Goal: Find specific page/section: Find specific page/section

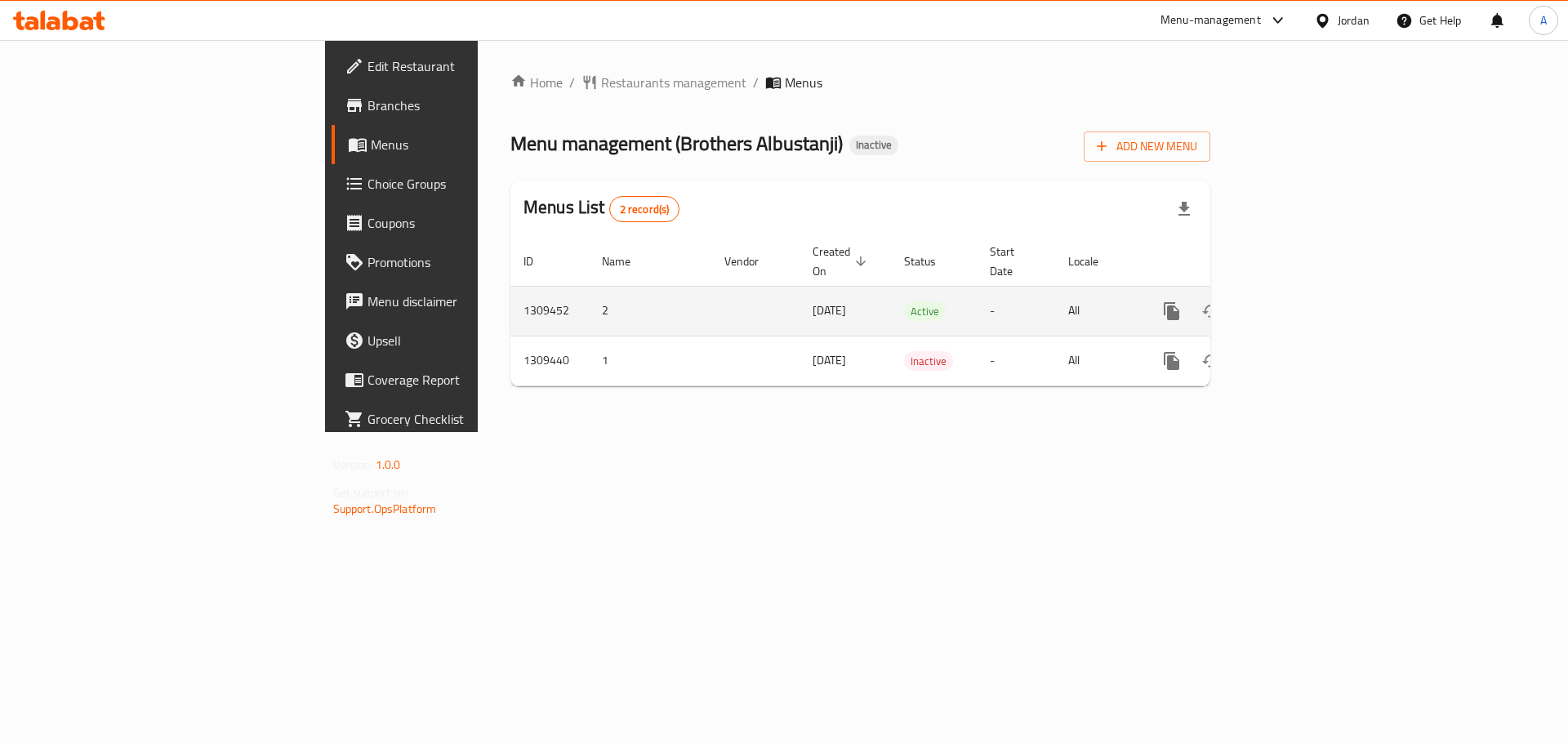
click at [1299, 302] on icon "enhanced table" at bounding box center [1289, 312] width 20 height 20
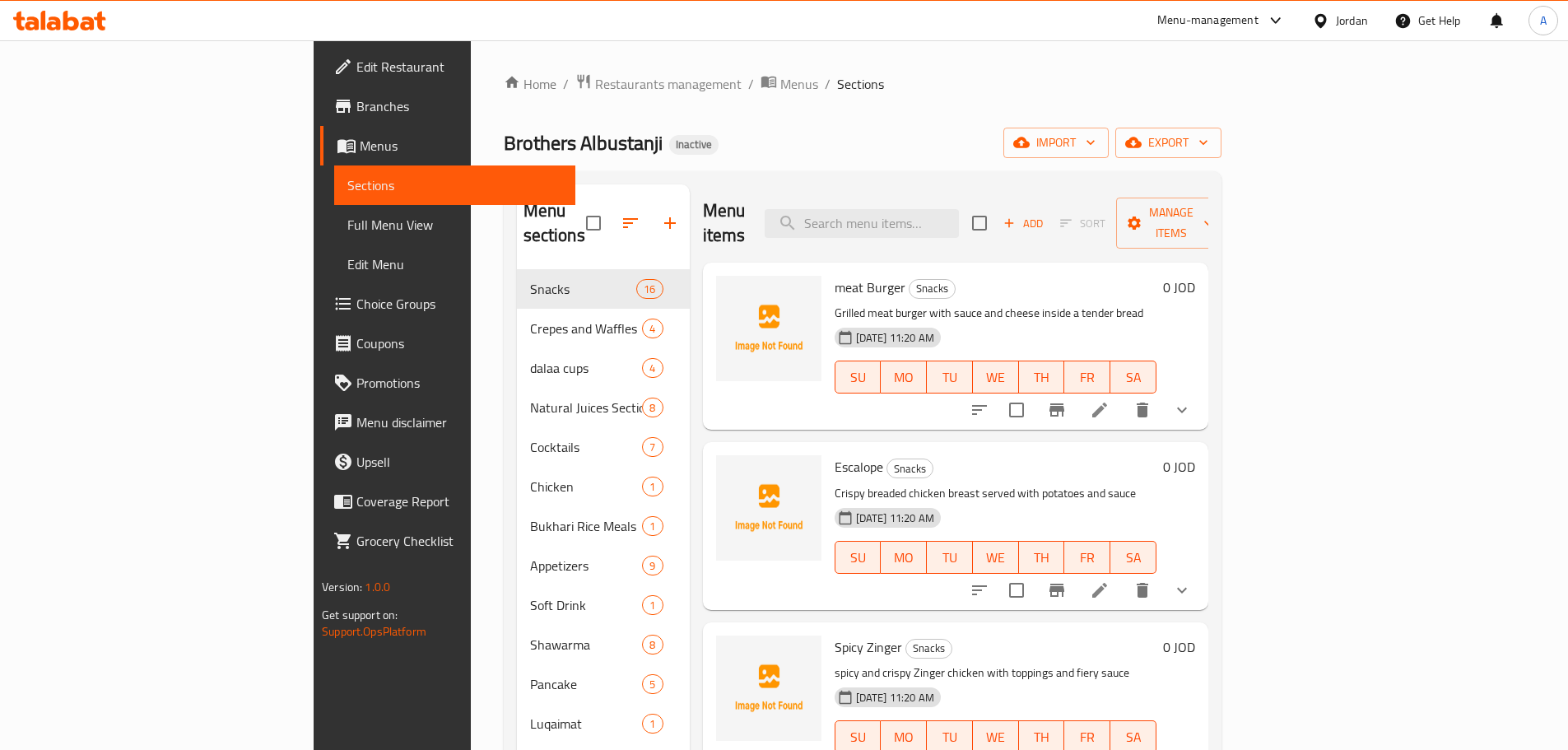
click at [503, 140] on span "Brothers Albustanji" at bounding box center [583, 143] width 159 height 37
click at [503, 139] on span "Brothers Albustanji" at bounding box center [583, 143] width 159 height 37
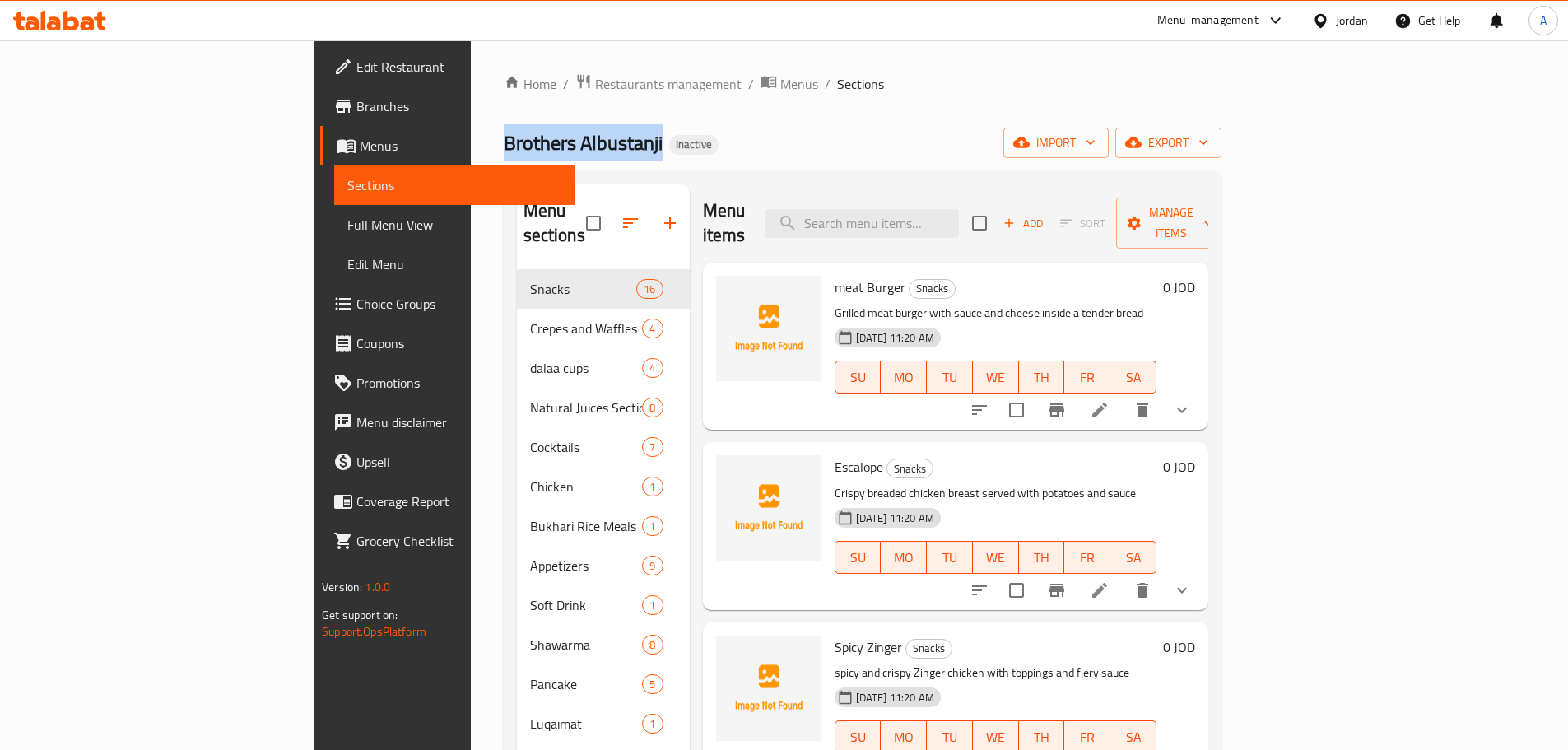
drag, startPoint x: 380, startPoint y: 139, endPoint x: 288, endPoint y: 146, distance: 92.3
click at [503, 140] on span "Brothers Albustanji" at bounding box center [583, 143] width 159 height 37
click at [470, 146] on div "Home / Restaurants management / Menus / Sections Brothers Albustanji Inactive i…" at bounding box center [862, 510] width 784 height 940
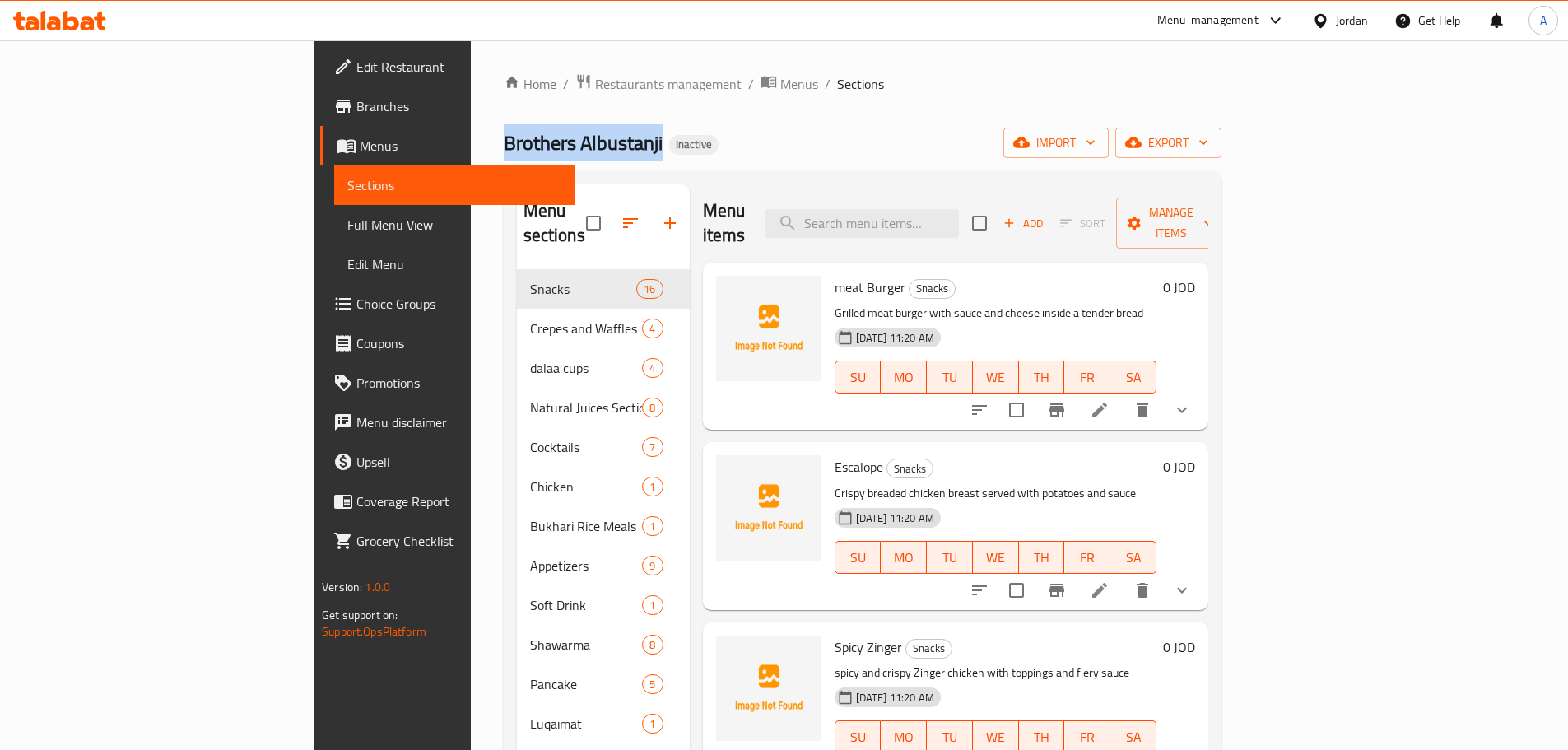
click at [503, 153] on span "Brothers Albustanji" at bounding box center [583, 143] width 159 height 37
drag, startPoint x: 330, startPoint y: 153, endPoint x: 592, endPoint y: 157, distance: 262.0
click at [536, 159] on div "Home / Restaurants management / Menus / Sections Brothers Albustanji Inactive i…" at bounding box center [862, 510] width 718 height 875
click at [594, 156] on div "Brothers Albustanji Inactive import export" at bounding box center [862, 142] width 718 height 30
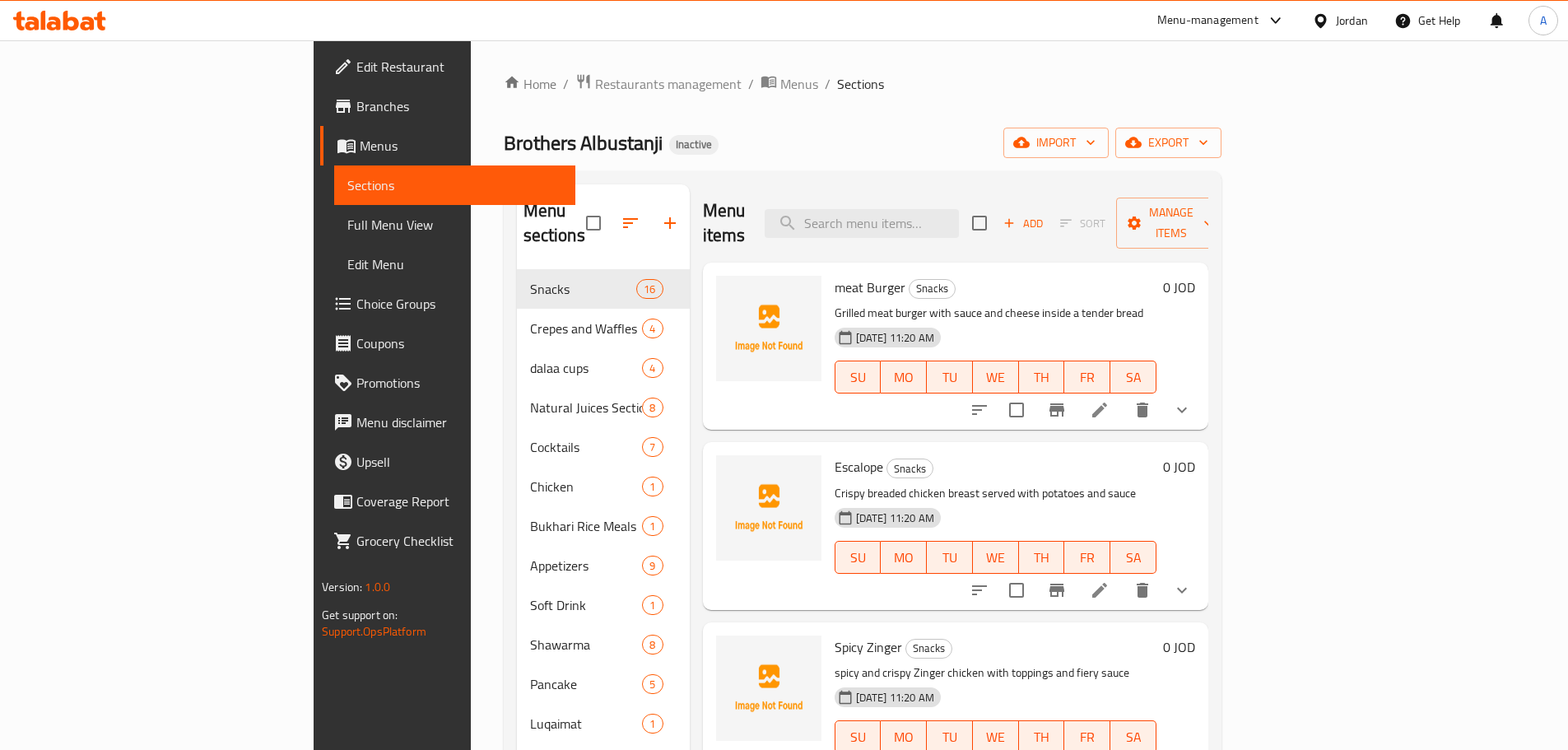
click at [503, 151] on span "Brothers Albustanji" at bounding box center [583, 143] width 159 height 37
drag, startPoint x: 330, startPoint y: 151, endPoint x: 605, endPoint y: 143, distance: 275.1
click at [577, 148] on div "Brothers Albustanji Inactive import export" at bounding box center [862, 142] width 718 height 30
click at [617, 141] on div "Brothers Albustanji Inactive import export" at bounding box center [862, 142] width 718 height 30
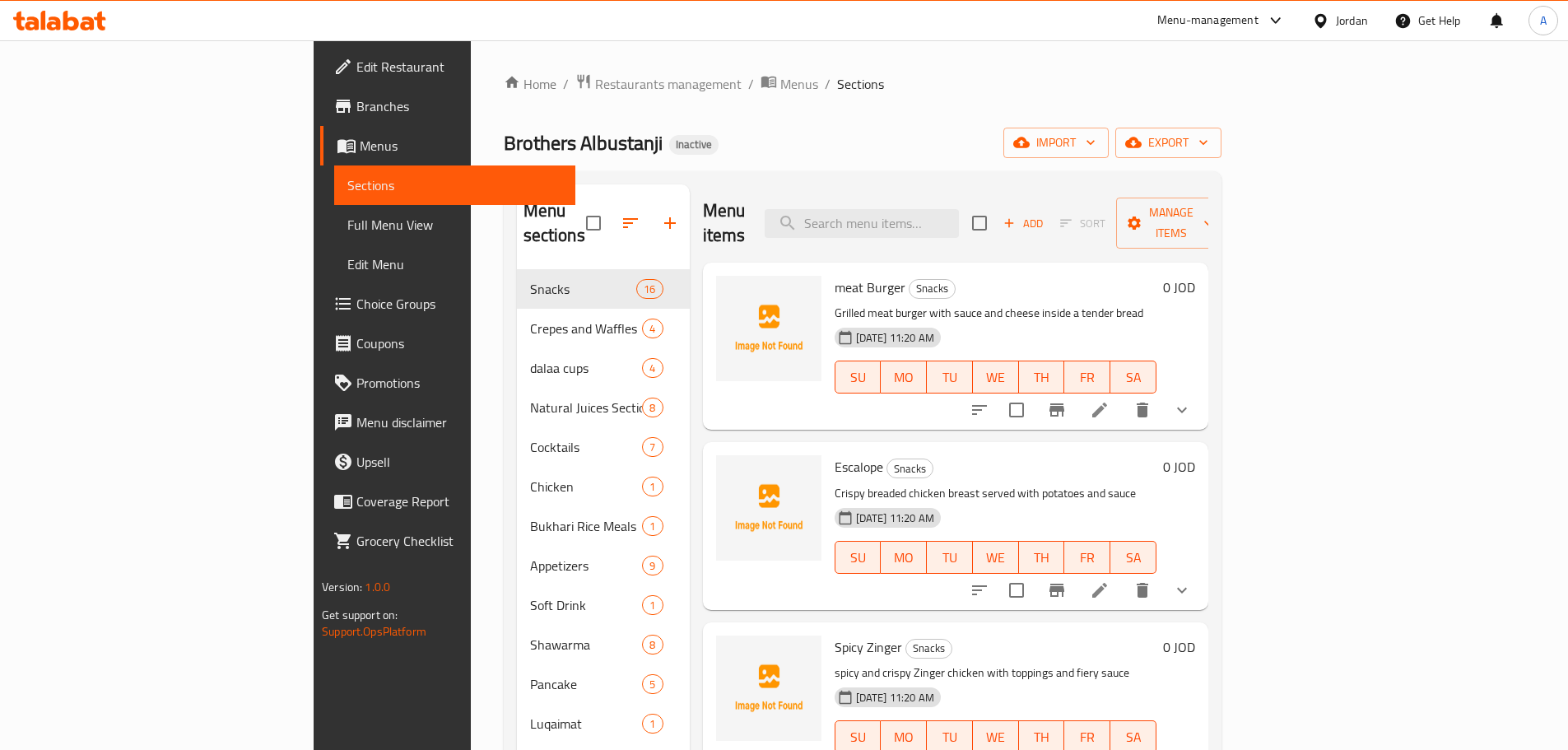
click at [503, 131] on span "Brothers Albustanji" at bounding box center [583, 143] width 159 height 37
drag, startPoint x: 301, startPoint y: 131, endPoint x: 630, endPoint y: 147, distance: 329.4
click at [630, 147] on div "Brothers Albustanji Inactive import export" at bounding box center [862, 142] width 718 height 30
click at [631, 147] on div "Brothers Albustanji Inactive import export" at bounding box center [862, 142] width 718 height 30
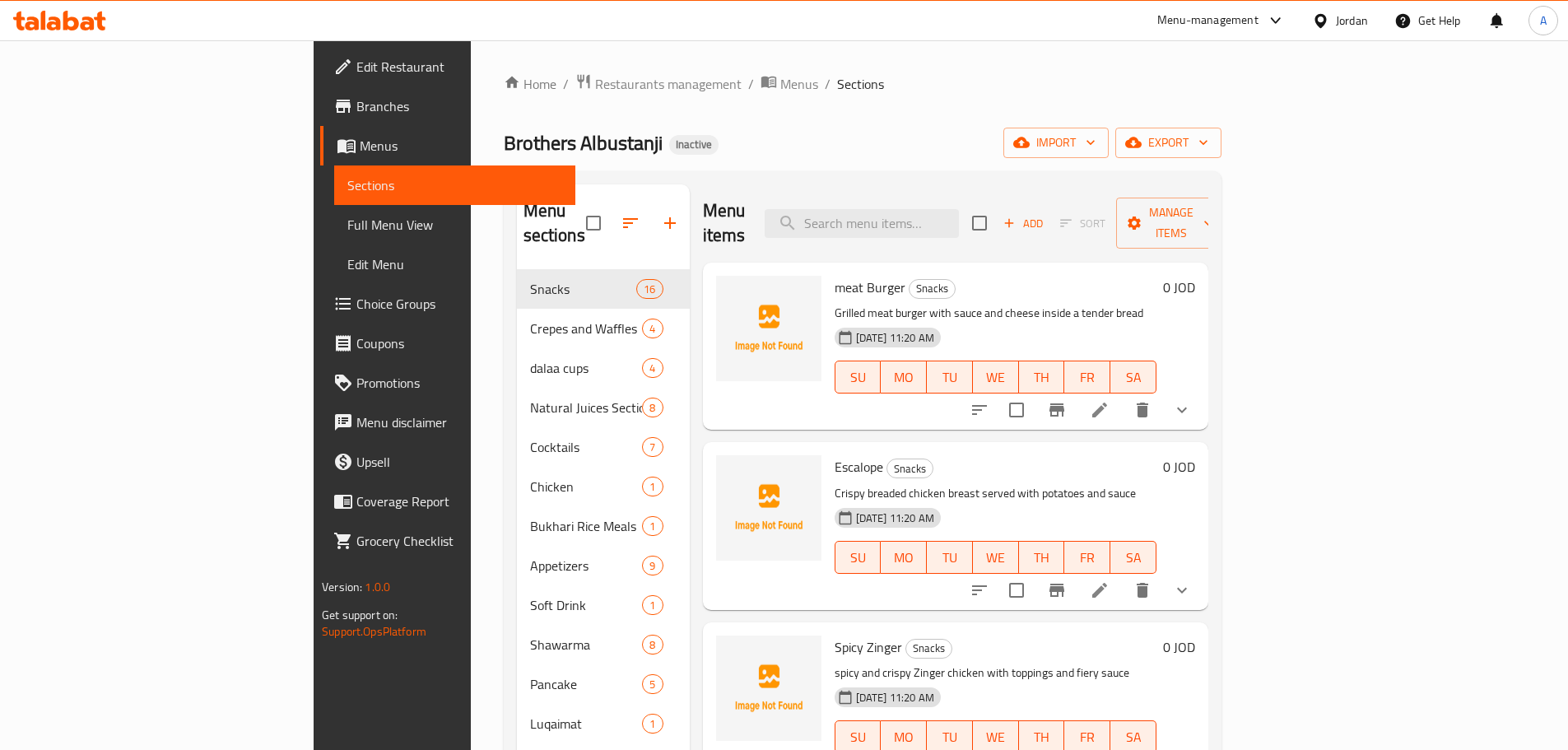
click at [503, 129] on span "Brothers Albustanji" at bounding box center [583, 143] width 159 height 37
drag, startPoint x: 317, startPoint y: 129, endPoint x: 568, endPoint y: 152, distance: 252.1
click at [567, 151] on div "Brothers Albustanji Inactive import export" at bounding box center [862, 142] width 718 height 30
click at [503, 145] on span "Brothers Albustanji" at bounding box center [583, 143] width 159 height 37
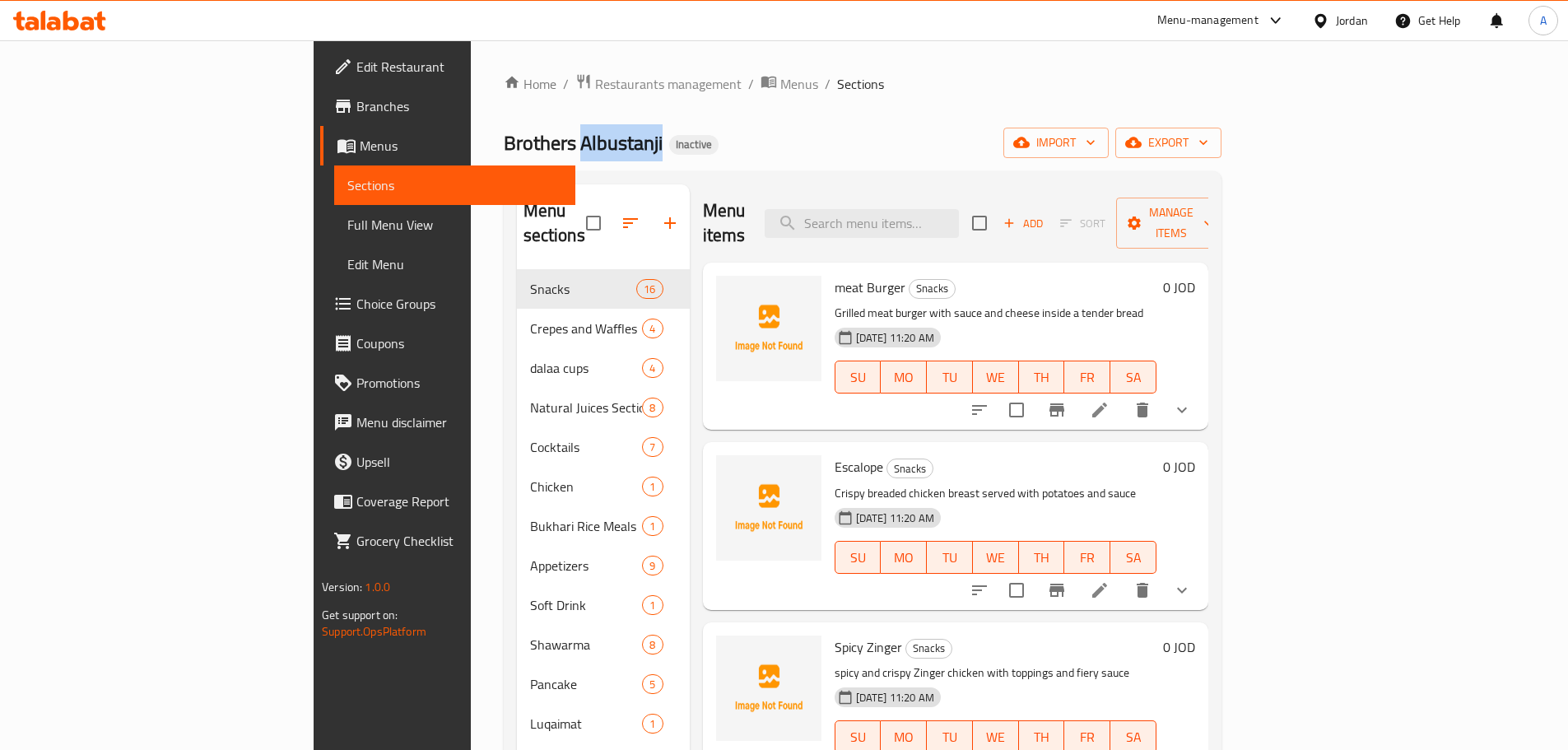
click at [503, 145] on span "Brothers Albustanji" at bounding box center [583, 143] width 159 height 37
drag, startPoint x: 376, startPoint y: 145, endPoint x: 358, endPoint y: 147, distance: 18.1
click at [503, 145] on span "Brothers Albustanji" at bounding box center [583, 143] width 159 height 37
click at [503, 151] on span "Brothers Albustanji" at bounding box center [583, 143] width 159 height 37
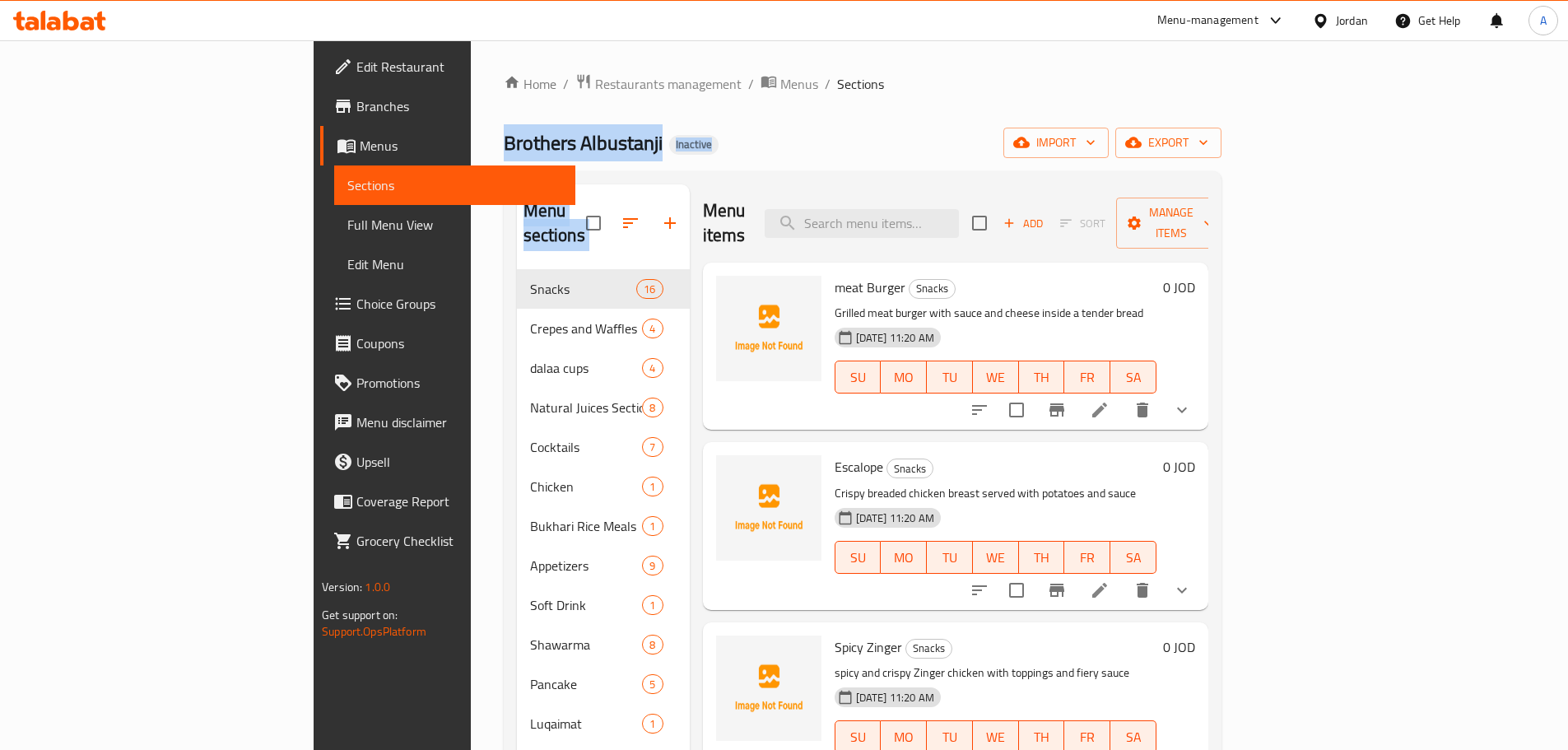
drag, startPoint x: 332, startPoint y: 151, endPoint x: 549, endPoint y: 169, distance: 217.7
click at [540, 169] on div "Home / Restaurants management / Menus / Sections Brothers Albustanji Inactive i…" at bounding box center [862, 510] width 718 height 875
click at [567, 168] on div "Home / Restaurants management / Menus / Sections Brothers Albustanji Inactive i…" at bounding box center [862, 510] width 718 height 875
click at [503, 148] on span "Brothers Albustanji" at bounding box center [583, 143] width 159 height 37
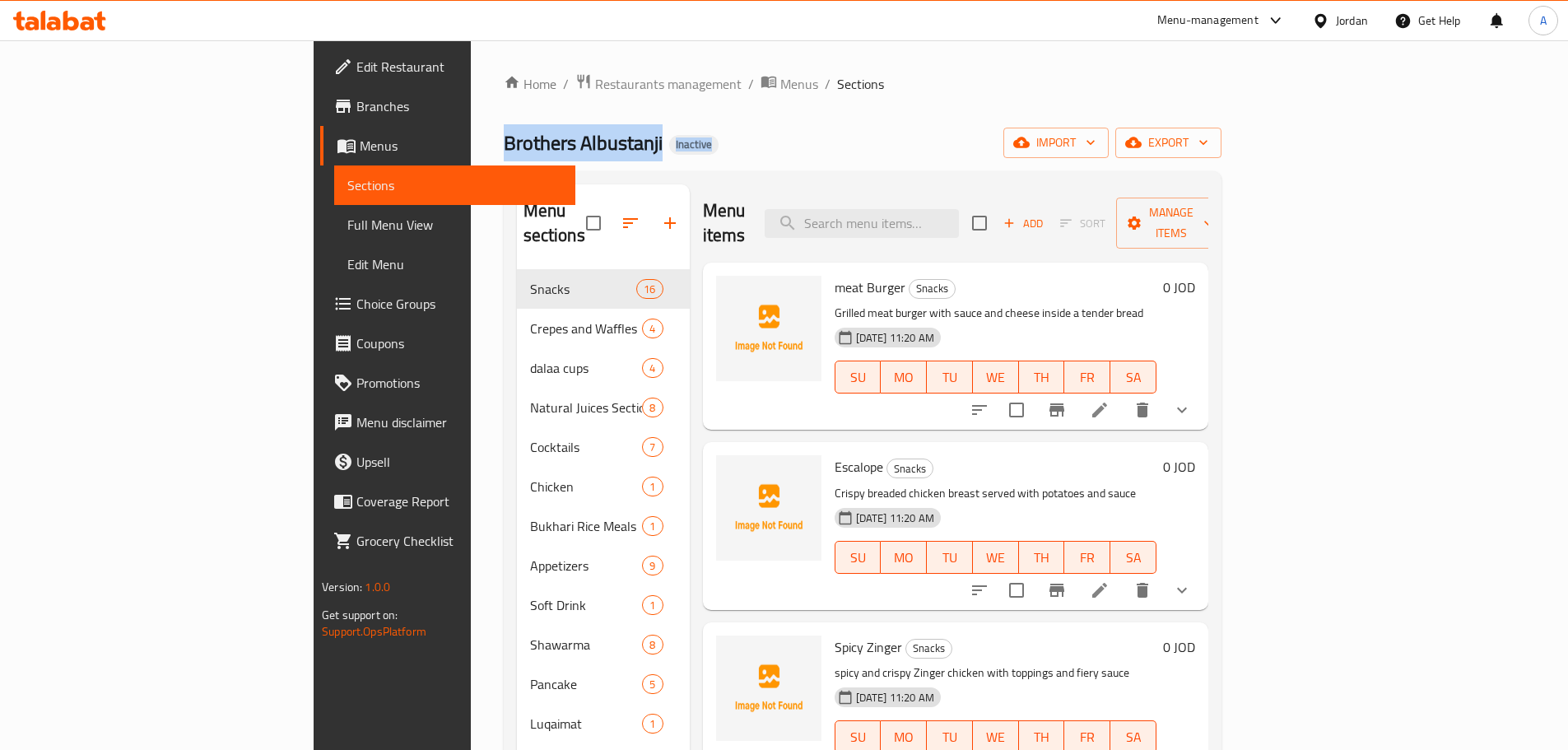
drag, startPoint x: 369, startPoint y: 147, endPoint x: 521, endPoint y: 153, distance: 152.1
click at [518, 152] on div "Brothers Albustanji Inactive import export" at bounding box center [862, 142] width 718 height 30
click at [521, 153] on div "Brothers Albustanji Inactive import export" at bounding box center [862, 142] width 718 height 30
click at [503, 147] on span "Brothers Albustanji" at bounding box center [583, 143] width 159 height 37
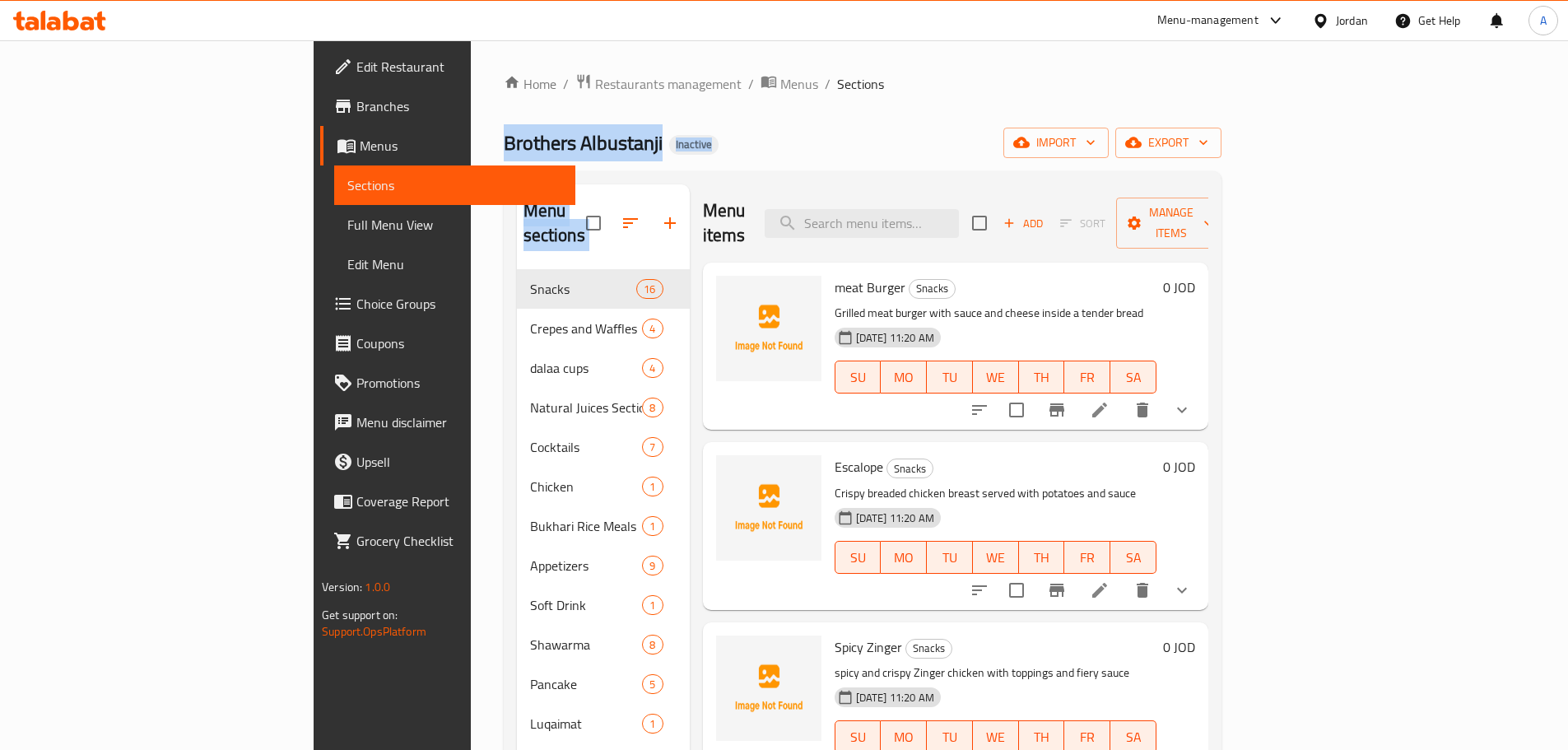
drag, startPoint x: 355, startPoint y: 147, endPoint x: 548, endPoint y: 159, distance: 193.4
click at [546, 159] on div "Home / Restaurants management / Menus / Sections Brothers Albustanji Inactive i…" at bounding box center [862, 510] width 718 height 875
click at [570, 159] on div "Home / Restaurants management / Menus / Sections Brothers Albustanji Inactive i…" at bounding box center [862, 510] width 718 height 875
click at [503, 136] on span "Brothers Albustanji" at bounding box center [583, 143] width 159 height 37
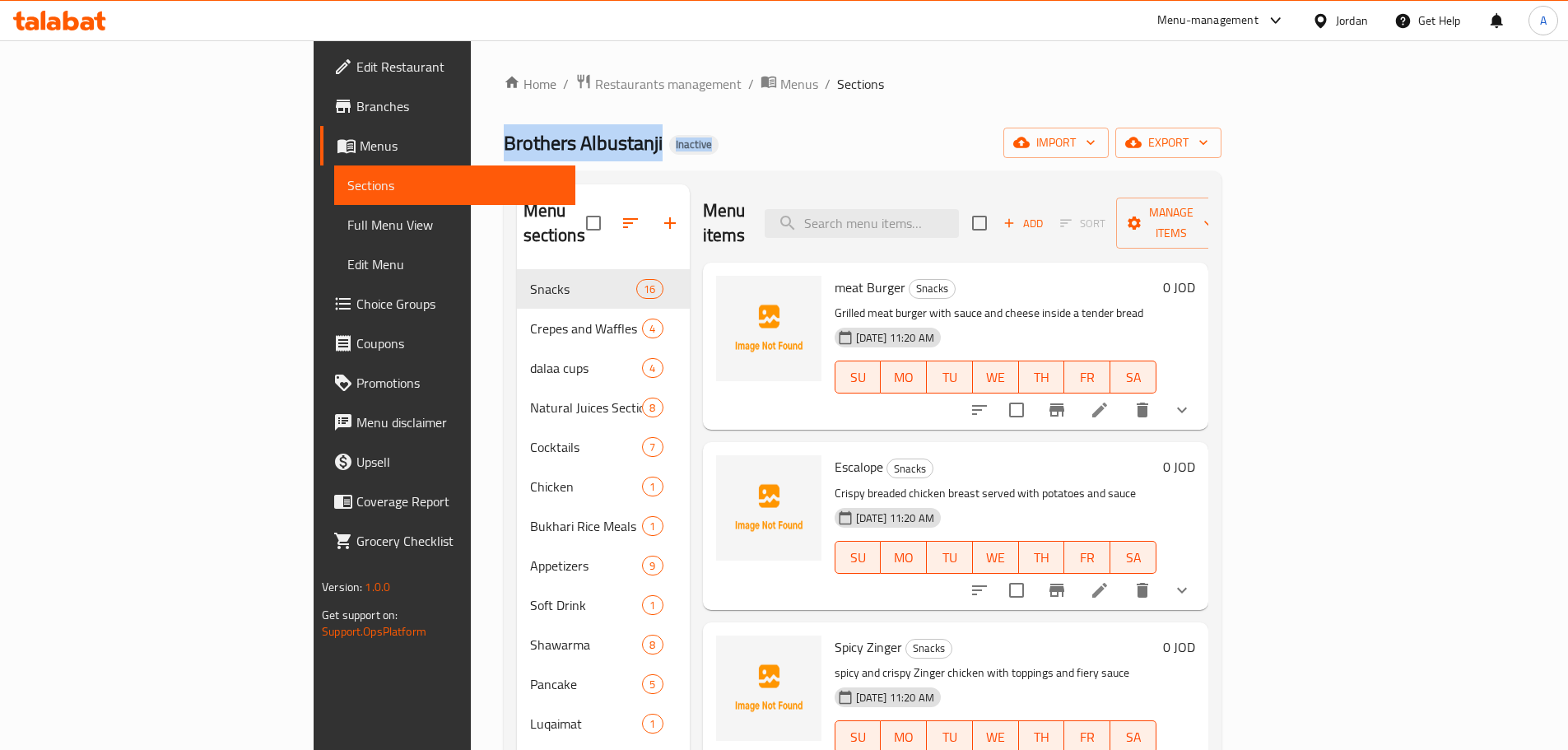
drag, startPoint x: 341, startPoint y: 136, endPoint x: 551, endPoint y: 159, distance: 211.3
click at [544, 159] on div "Home / Restaurants management / Menus / Sections Brothers Albustanji Inactive i…" at bounding box center [862, 510] width 718 height 875
click at [589, 159] on div "Home / Restaurants management / Menus / Sections Brothers Albustanji Inactive i…" at bounding box center [862, 510] width 718 height 875
click at [503, 128] on span "Brothers Albustanji" at bounding box center [583, 143] width 159 height 37
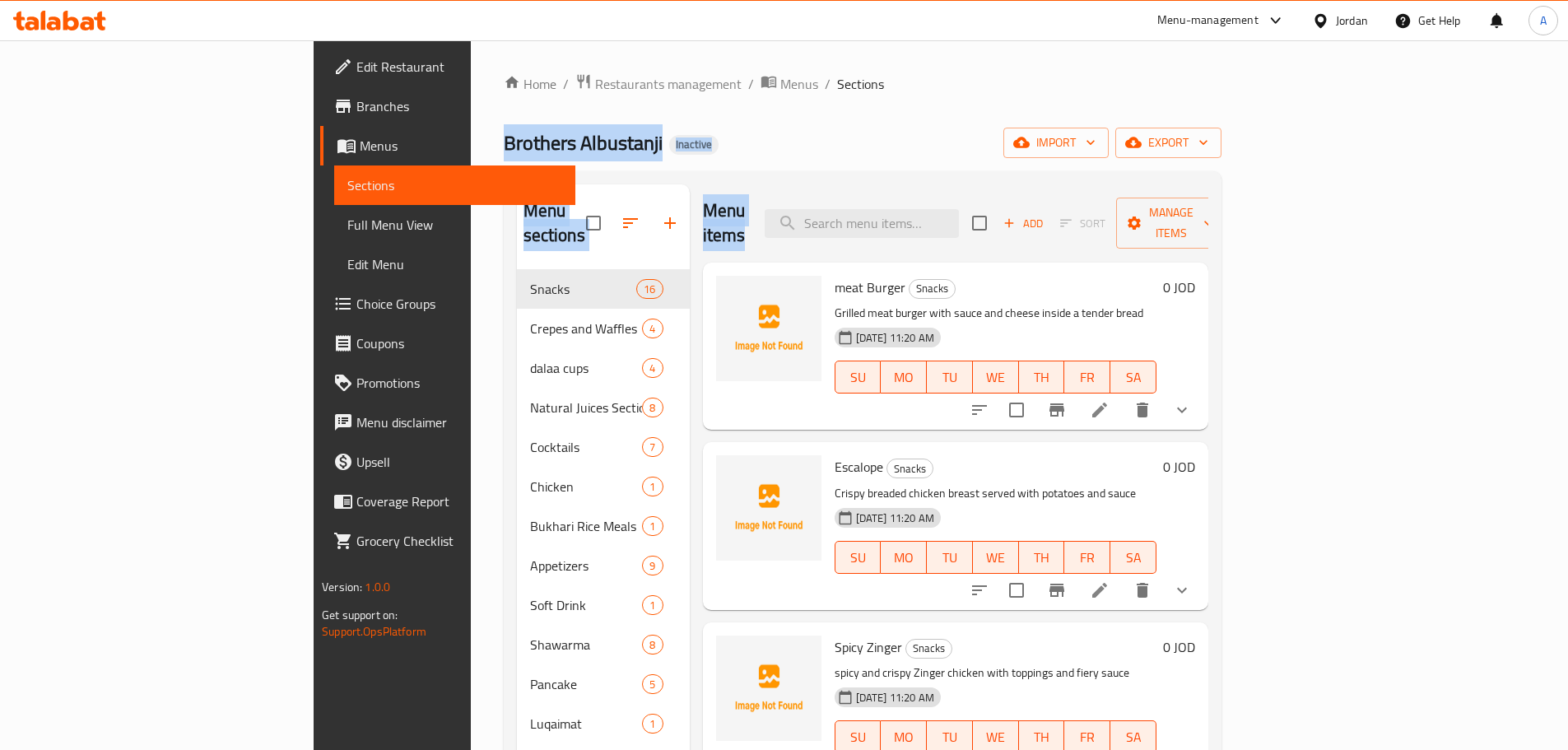
drag, startPoint x: 332, startPoint y: 128, endPoint x: 661, endPoint y: 199, distance: 336.6
click at [659, 199] on div "Home / Restaurants management / Menus / Sections Brothers Albustanji Inactive i…" at bounding box center [862, 510] width 718 height 875
click at [685, 174] on div "Menu sections Snacks 16 Crepes and Waffles 4 dalaa cups 4 Natural Juices Sectio…" at bounding box center [862, 560] width 718 height 777
click at [503, 143] on span "Brothers Albustanji" at bounding box center [583, 143] width 159 height 37
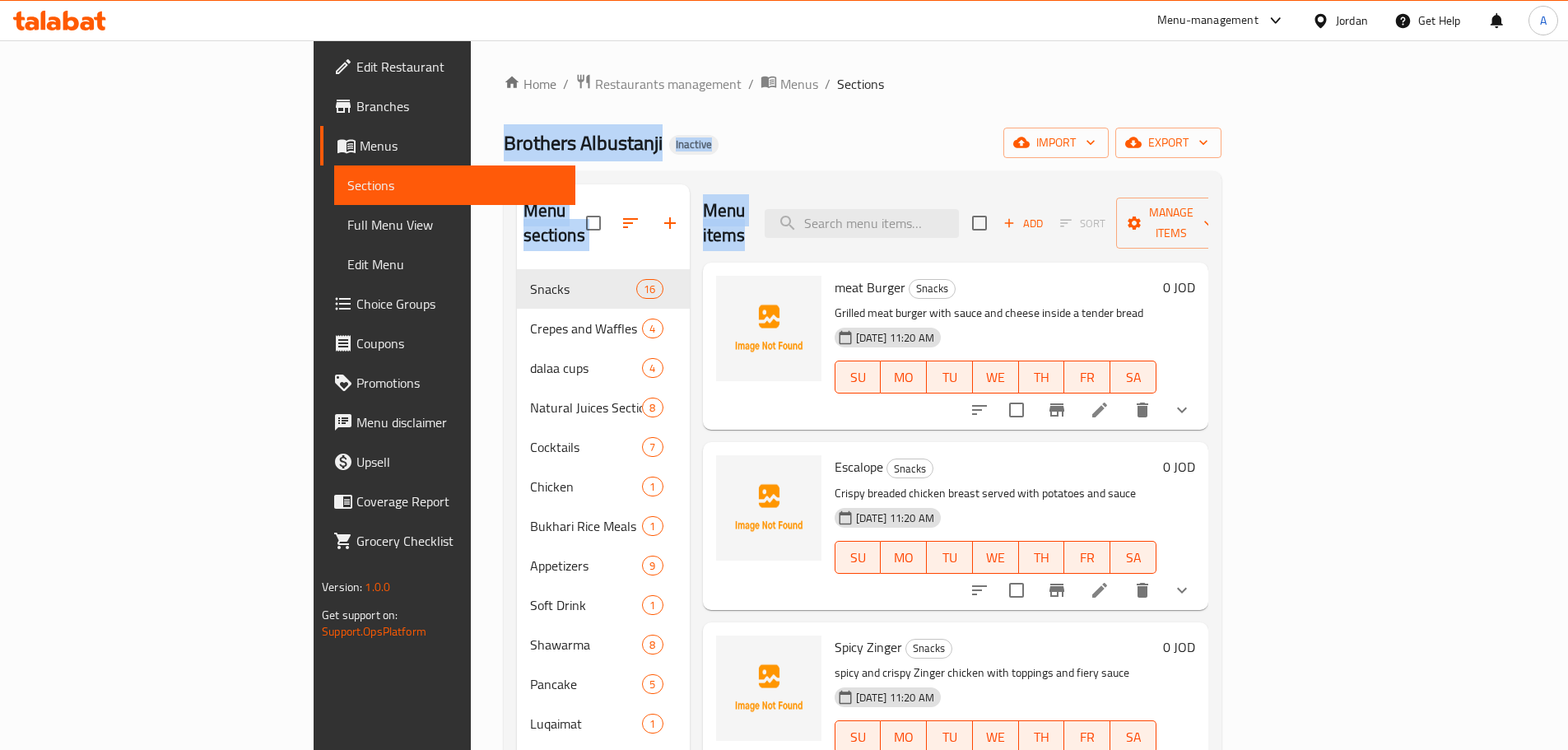
drag, startPoint x: 379, startPoint y: 143, endPoint x: 649, endPoint y: 186, distance: 273.4
click at [649, 186] on div "Home / Restaurants management / Menus / Sections Brothers Albustanji Inactive i…" at bounding box center [862, 510] width 718 height 875
drag, startPoint x: 654, startPoint y: 164, endPoint x: 535, endPoint y: 155, distance: 119.3
click at [654, 163] on div "Home / Restaurants management / Menus / Sections Brothers Albustanji Inactive i…" at bounding box center [862, 510] width 718 height 875
click at [503, 133] on span "Brothers Albustanji" at bounding box center [583, 143] width 159 height 37
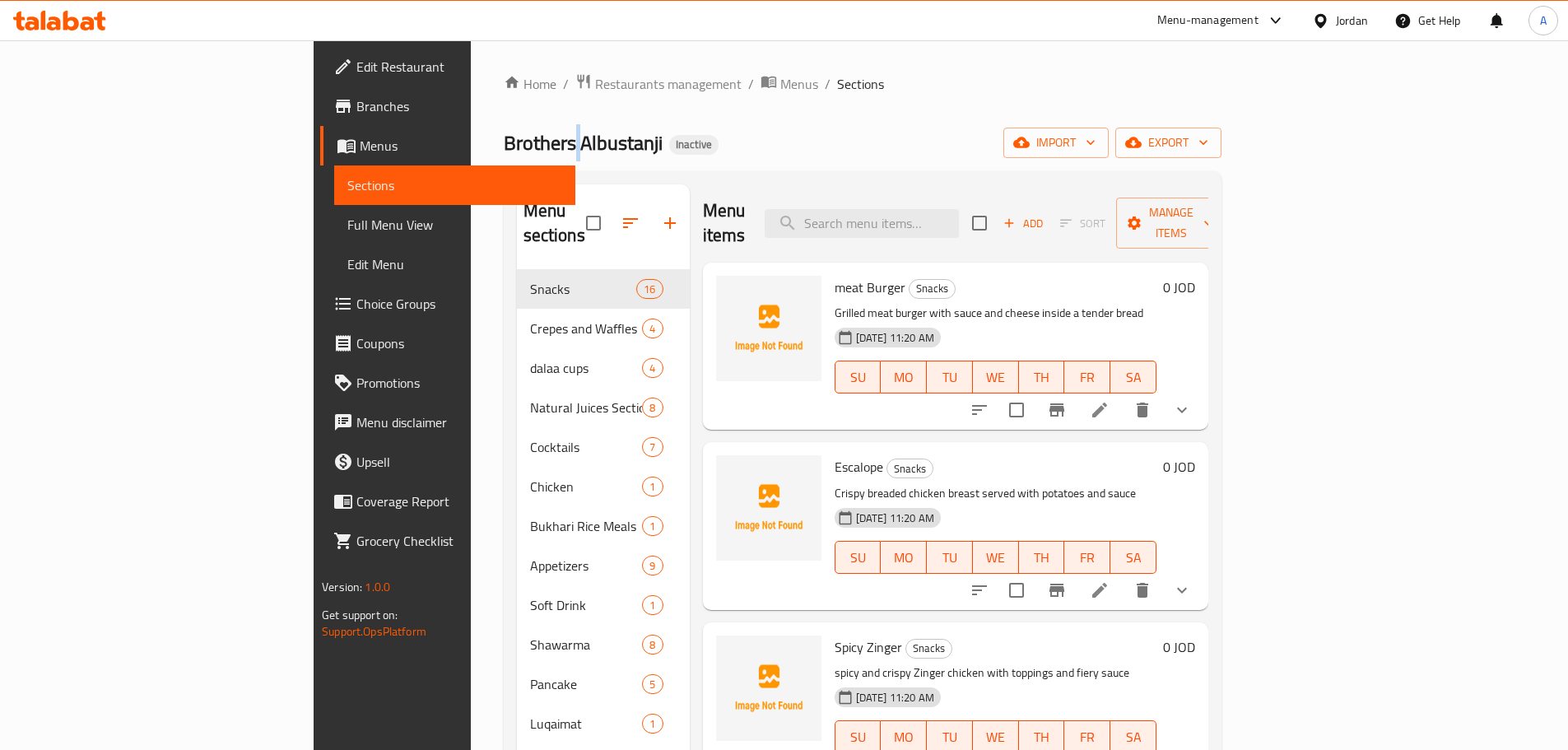
click at [503, 133] on span "Brothers Albustanji" at bounding box center [583, 143] width 159 height 37
drag, startPoint x: 367, startPoint y: 133, endPoint x: 596, endPoint y: 166, distance: 231.4
click at [594, 166] on div "Home / Restaurants management / Menus / Sections Brothers Albustanji Inactive i…" at bounding box center [862, 510] width 718 height 875
click at [606, 165] on div "Home / Restaurants management / Menus / Sections Brothers Albustanji Inactive i…" at bounding box center [862, 510] width 718 height 875
click at [503, 139] on span "Brothers Albustanji" at bounding box center [583, 143] width 159 height 37
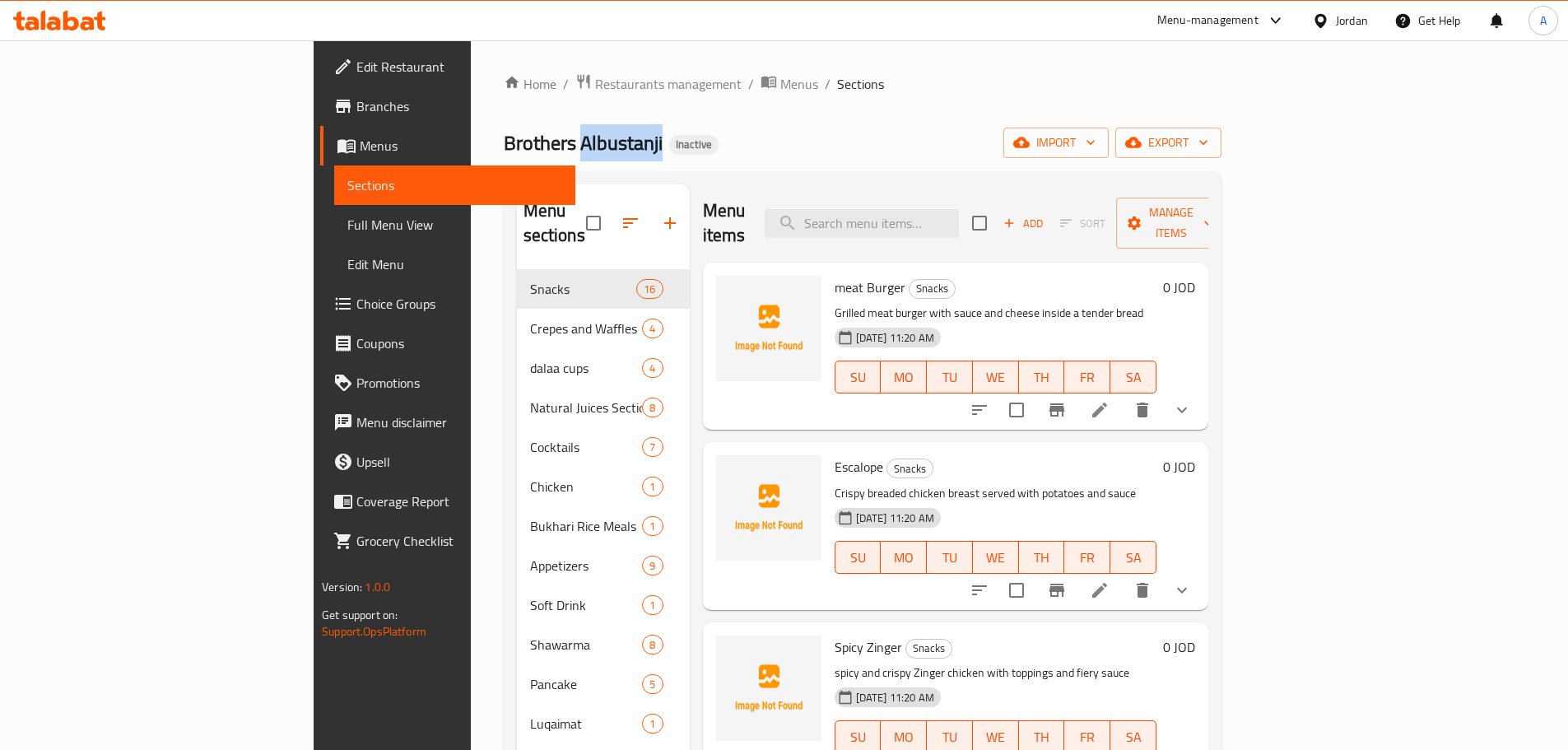
click at [503, 139] on span "Brothers Albustanji" at bounding box center [583, 143] width 159 height 37
drag, startPoint x: 401, startPoint y: 139, endPoint x: 566, endPoint y: 164, distance: 166.9
click at [559, 164] on div "Home / Restaurants management / Menus / Sections Brothers Albustanji Inactive i…" at bounding box center [862, 510] width 718 height 875
click at [568, 163] on div "Home / Restaurants management / Menus / Sections Brothers Albustanji Inactive i…" at bounding box center [862, 510] width 718 height 875
click at [503, 150] on span "Brothers Albustanji" at bounding box center [583, 143] width 159 height 37
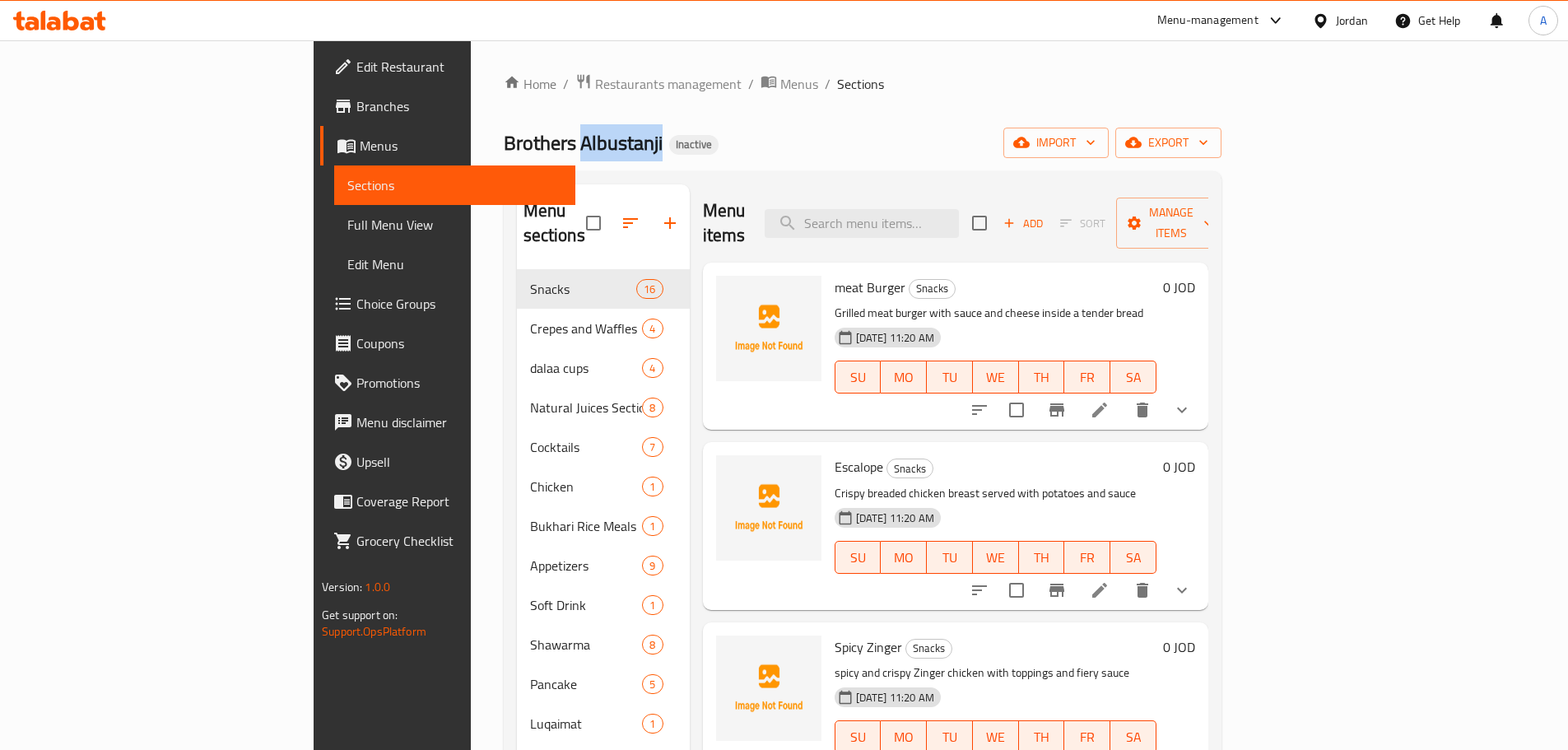
click at [503, 150] on span "Brothers Albustanji" at bounding box center [583, 143] width 159 height 37
drag, startPoint x: 398, startPoint y: 150, endPoint x: 591, endPoint y: 159, distance: 193.2
click at [591, 159] on div "Home / Restaurants management / Menus / Sections Brothers Albustanji Inactive i…" at bounding box center [862, 510] width 718 height 875
click at [503, 144] on span "Brothers Albustanji" at bounding box center [583, 143] width 159 height 37
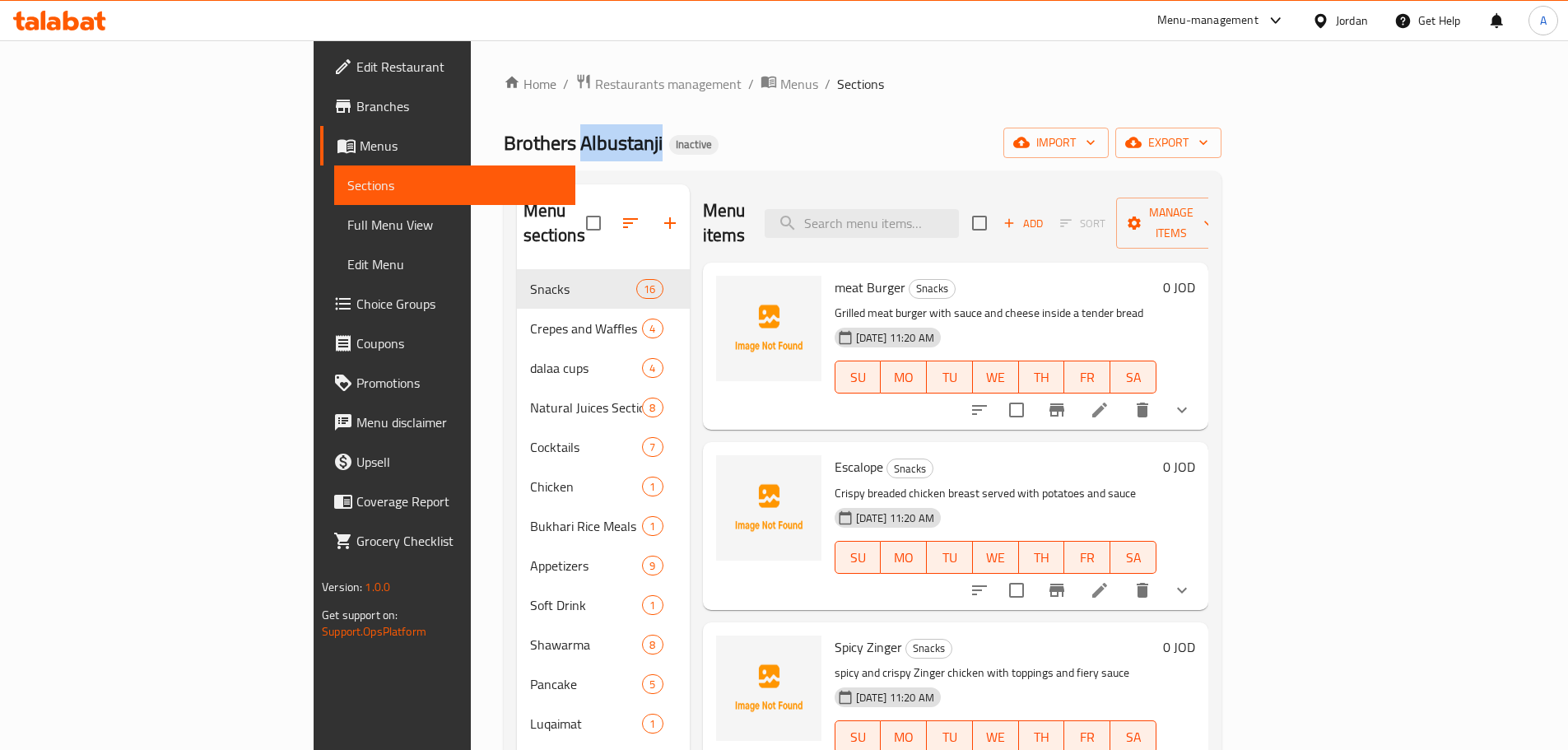
click at [503, 144] on span "Brothers Albustanji" at bounding box center [583, 143] width 159 height 37
drag, startPoint x: 423, startPoint y: 144, endPoint x: 537, endPoint y: 180, distance: 119.5
click at [535, 180] on div "Home / Restaurants management / Menus / Sections Brothers Albustanji Inactive i…" at bounding box center [862, 510] width 718 height 875
click at [579, 142] on div "Brothers Albustanji Inactive import export" at bounding box center [862, 142] width 718 height 30
click at [503, 141] on span "Brothers Albustanji" at bounding box center [583, 143] width 159 height 37
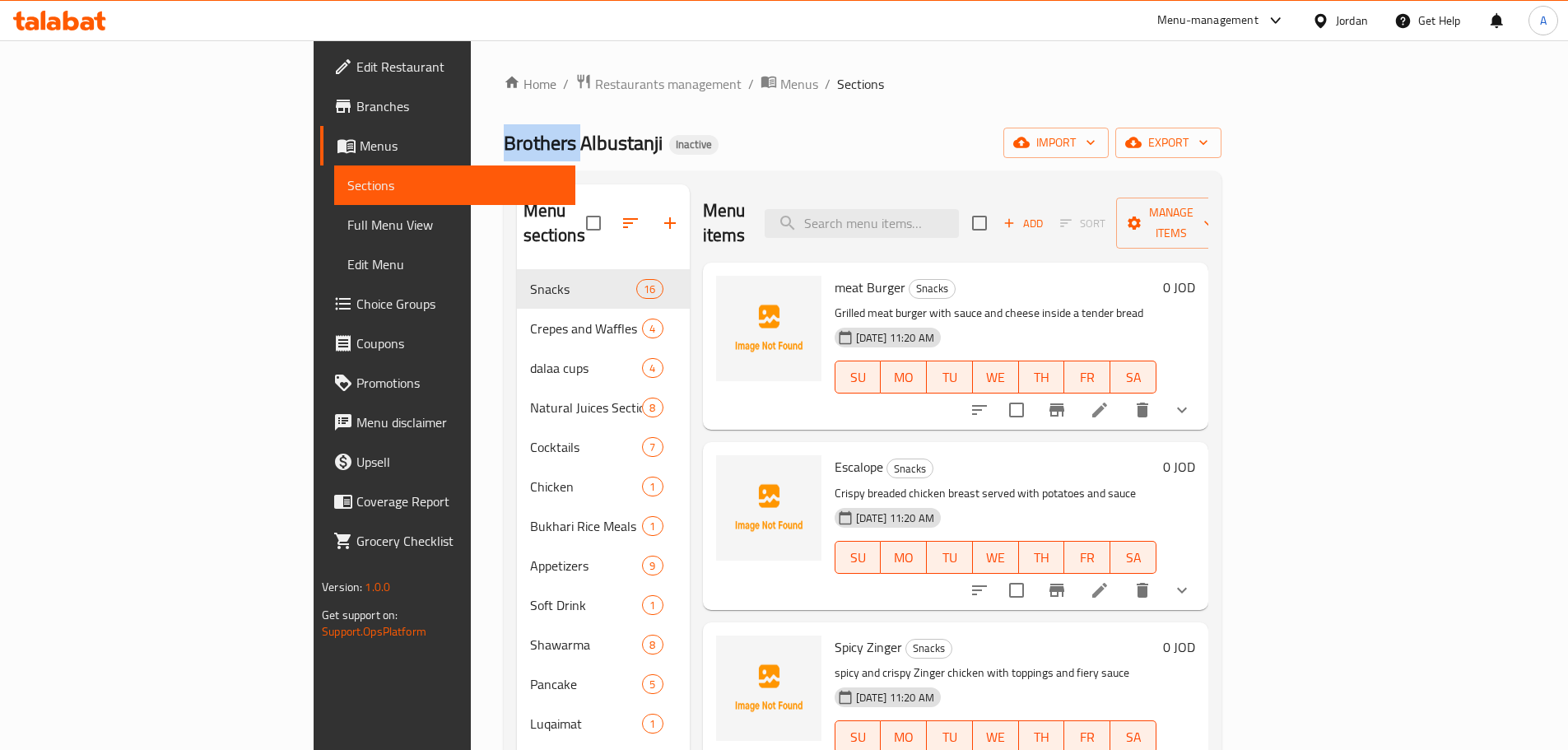
click at [503, 141] on span "Brothers Albustanji" at bounding box center [583, 143] width 159 height 37
drag, startPoint x: 315, startPoint y: 141, endPoint x: 636, endPoint y: 168, distance: 322.1
click at [618, 168] on div "Home / Restaurants management / Menus / Sections Brothers Albustanji Inactive i…" at bounding box center [862, 510] width 718 height 875
click at [652, 153] on div "Brothers Albustanji Inactive import export" at bounding box center [862, 142] width 718 height 30
click at [470, 153] on div "Home / Restaurants management / Menus / Sections Brothers Albustanji Inactive i…" at bounding box center [862, 510] width 784 height 940
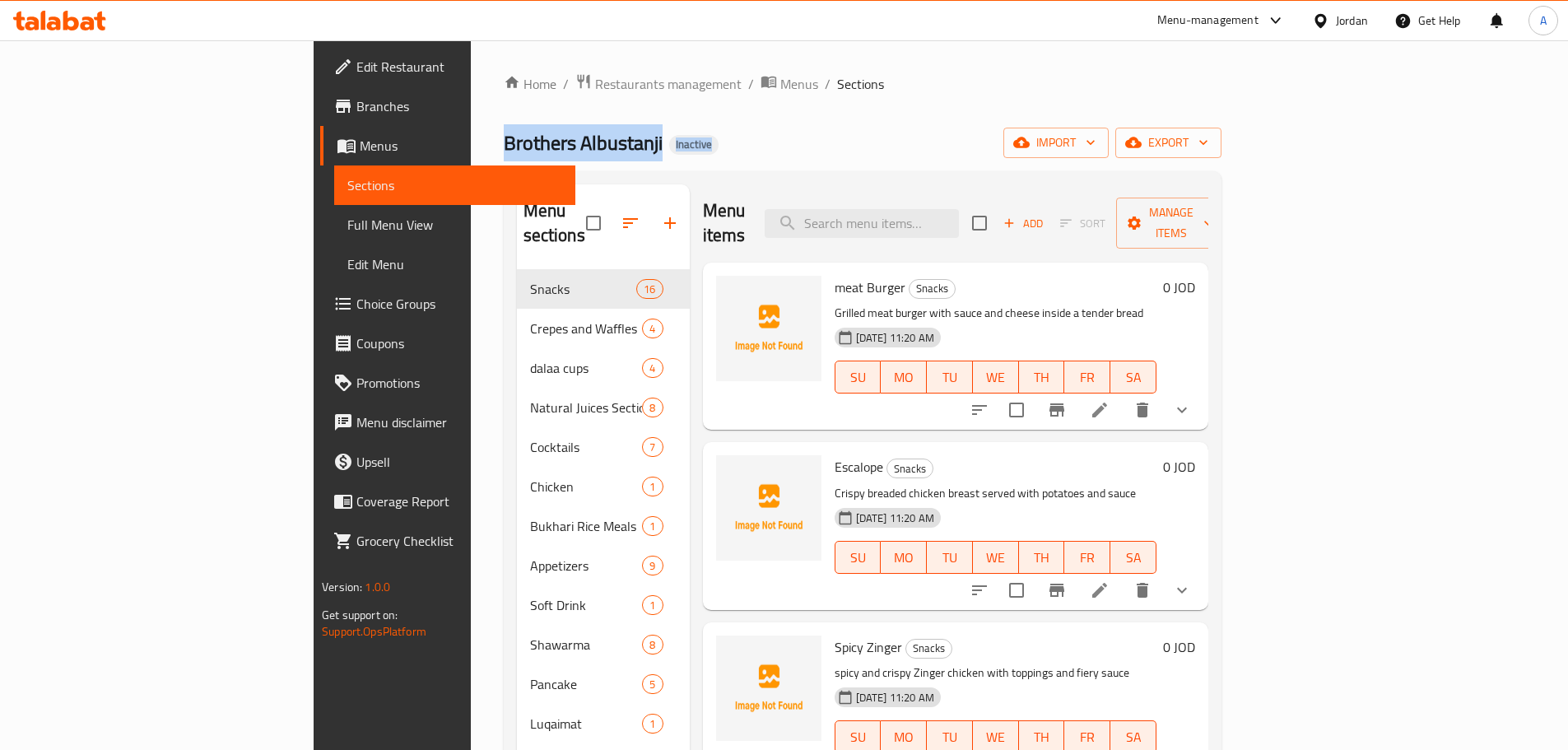
drag, startPoint x: 293, startPoint y: 153, endPoint x: 588, endPoint y: 208, distance: 300.1
click at [568, 220] on div "Home / Restaurants management / Menus / Sections Brothers Albustanji Inactive i…" at bounding box center [862, 510] width 784 height 940
drag, startPoint x: 625, startPoint y: 175, endPoint x: 472, endPoint y: 168, distance: 153.2
click at [622, 173] on div "Menu sections Snacks 16 Crepes and Waffles 4 dalaa cups 4 Natural Juices Sectio…" at bounding box center [862, 560] width 718 height 777
click at [503, 157] on span "Brothers Albustanji" at bounding box center [583, 143] width 159 height 37
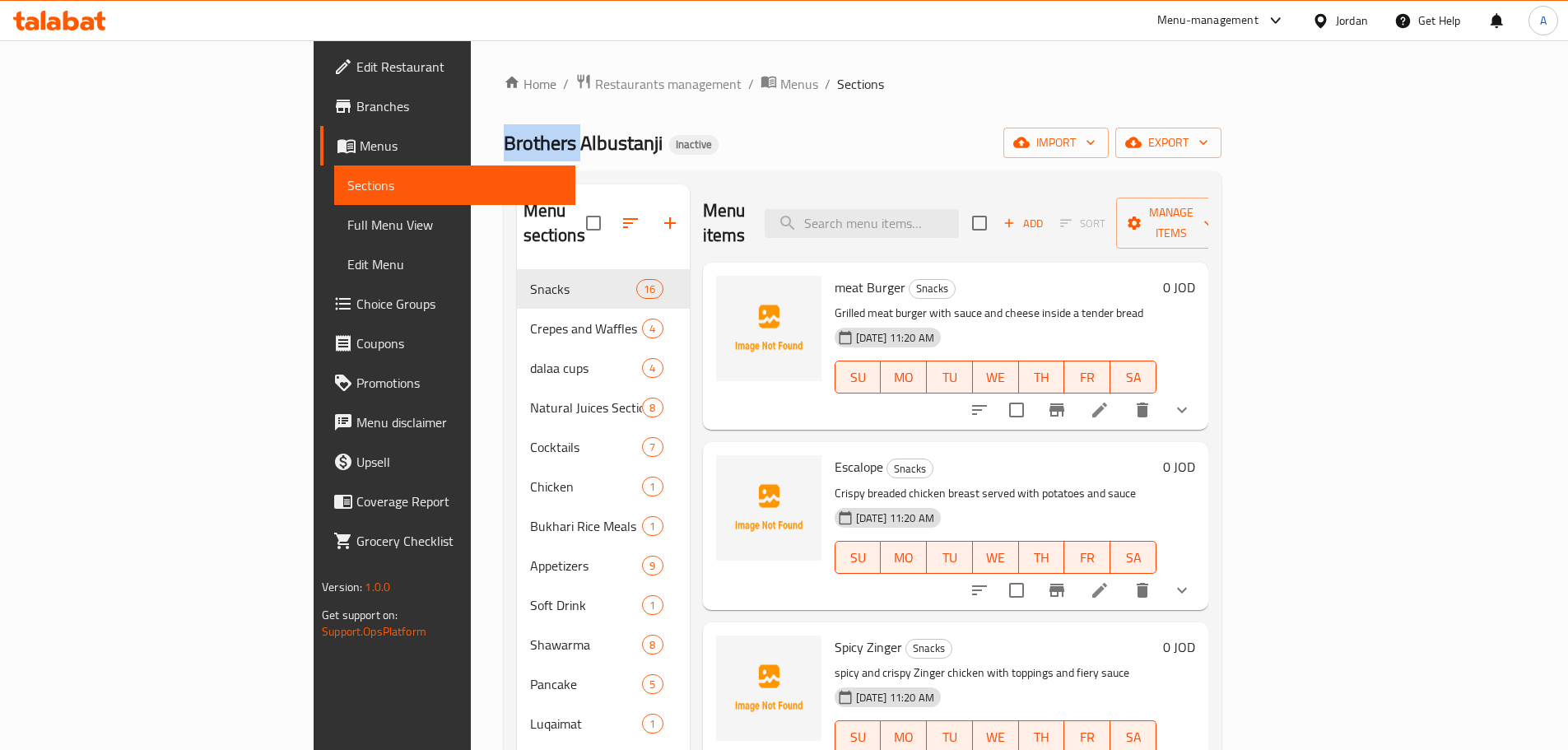
click at [503, 157] on span "Brothers Albustanji" at bounding box center [583, 143] width 159 height 37
drag, startPoint x: 323, startPoint y: 157, endPoint x: 740, endPoint y: 226, distance: 422.7
click at [716, 257] on div "Home / Restaurants management / Menus / Sections Brothers Albustanji Inactive i…" at bounding box center [862, 510] width 718 height 875
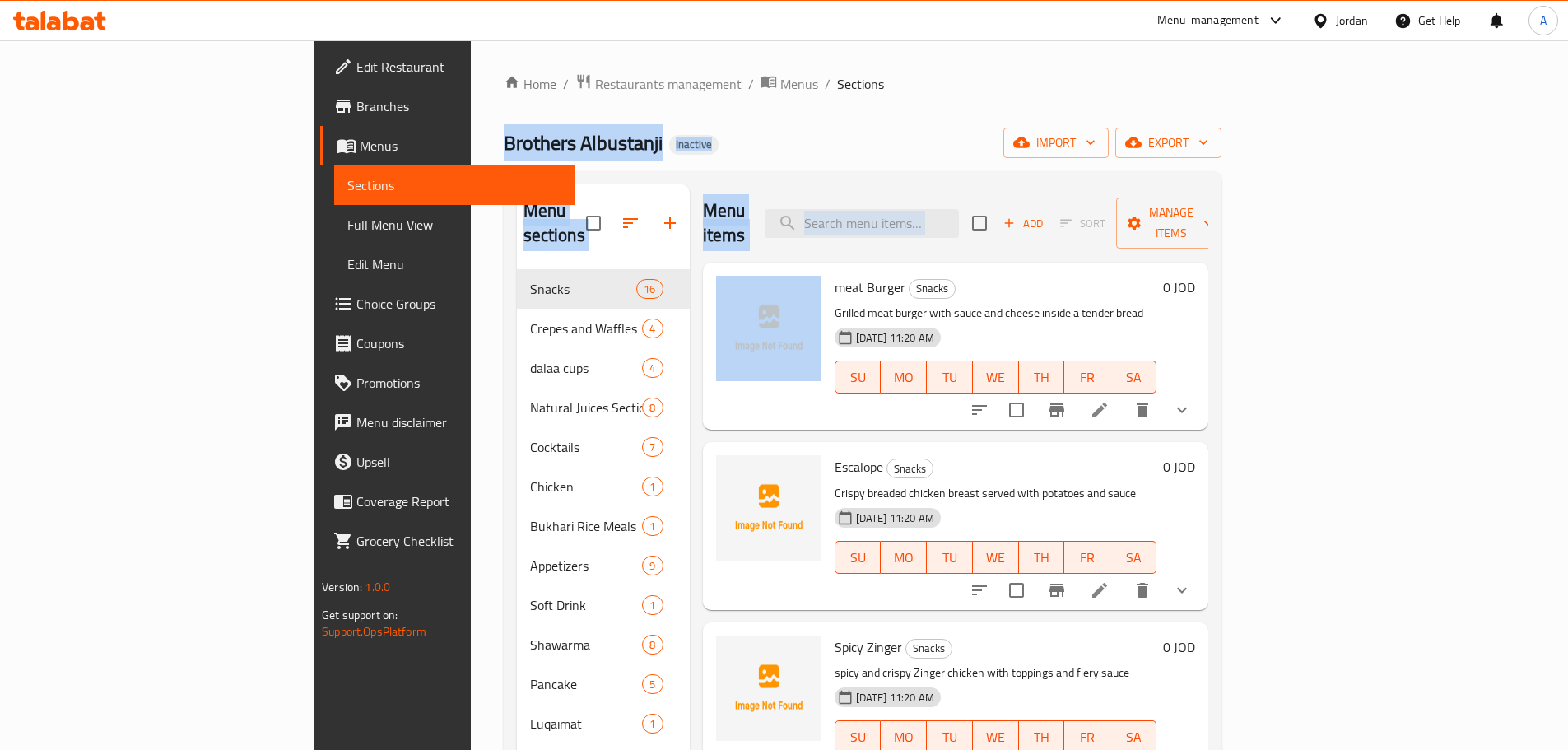
click at [746, 184] on div "Menu items Add Sort Manage items" at bounding box center [956, 223] width 505 height 78
click at [738, 169] on div "Home / Restaurants management / Menus / Sections Brothers Albustanji Inactive i…" at bounding box center [862, 510] width 718 height 875
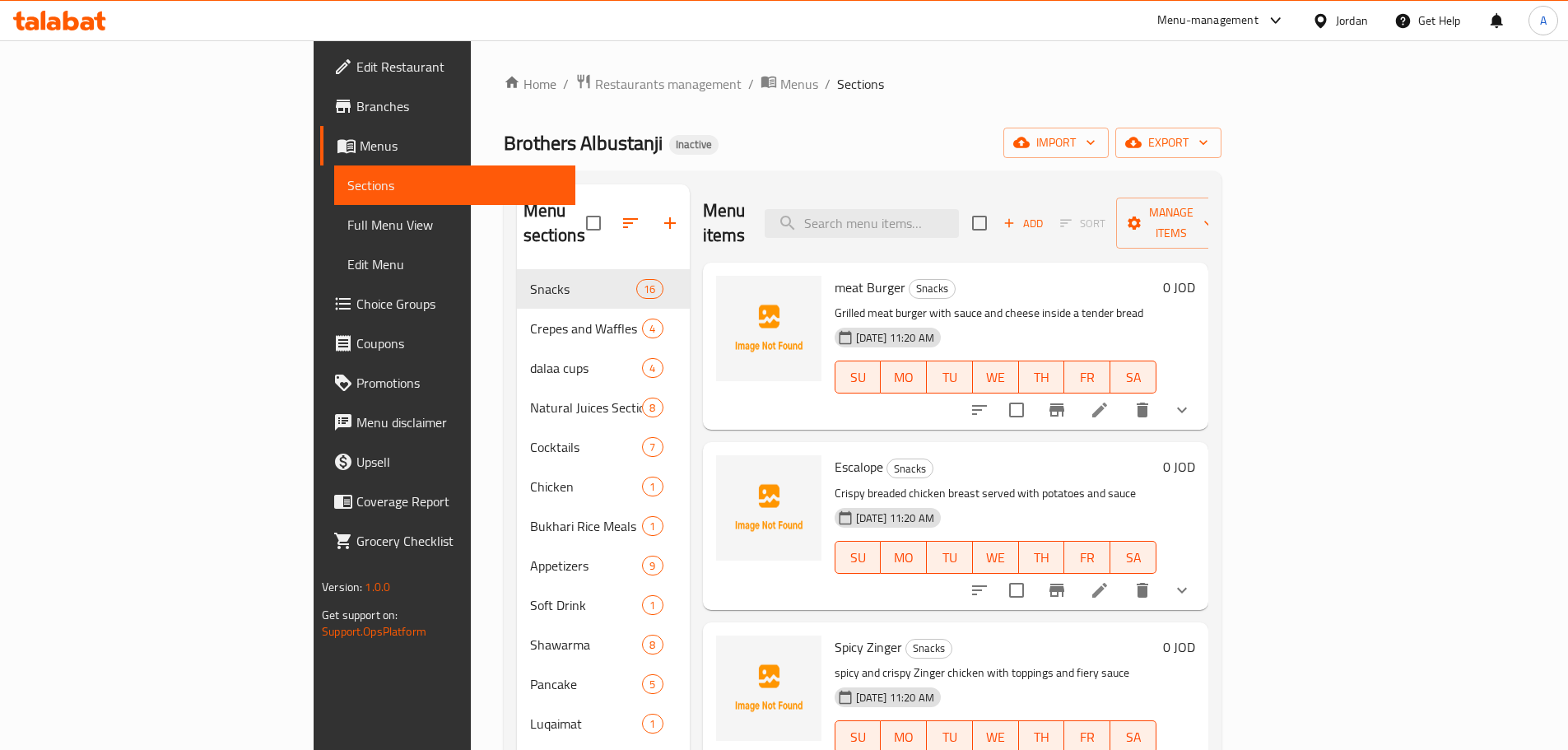
click at [503, 159] on span "Brothers Albustanji" at bounding box center [583, 143] width 159 height 37
drag, startPoint x: 356, startPoint y: 159, endPoint x: 543, endPoint y: 257, distance: 211.1
click at [532, 260] on div "Home / Restaurants management / Menus / Sections Brothers Albustanji Inactive i…" at bounding box center [862, 510] width 718 height 875
click at [623, 150] on div "Brothers Albustanji Inactive import export" at bounding box center [862, 142] width 718 height 30
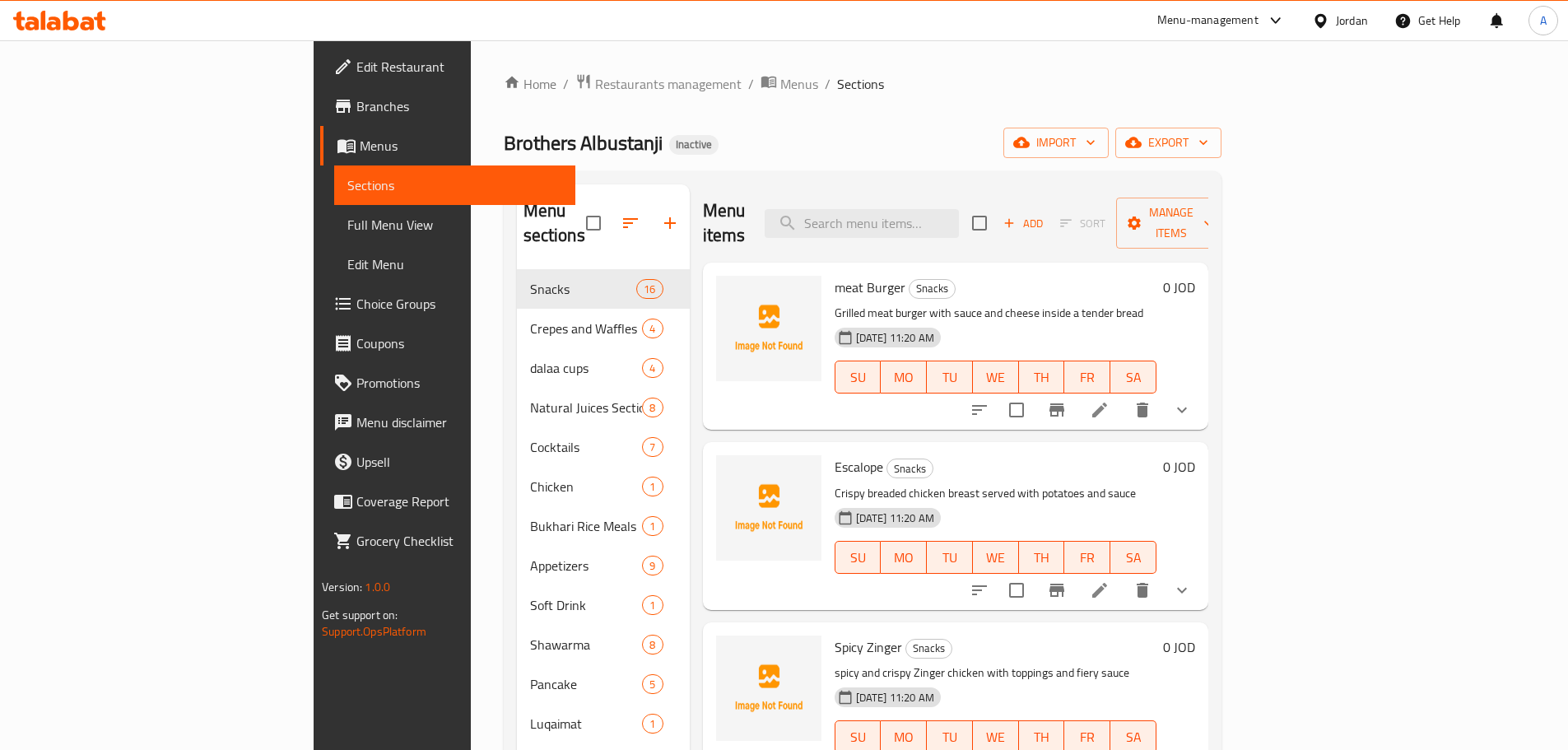
click at [503, 158] on span "Brothers Albustanji" at bounding box center [583, 143] width 159 height 37
drag, startPoint x: 330, startPoint y: 158, endPoint x: 687, endPoint y: 263, distance: 372.1
click at [624, 271] on div "Home / Restaurants management / Menus / Sections Brothers Albustanji Inactive i…" at bounding box center [862, 510] width 718 height 875
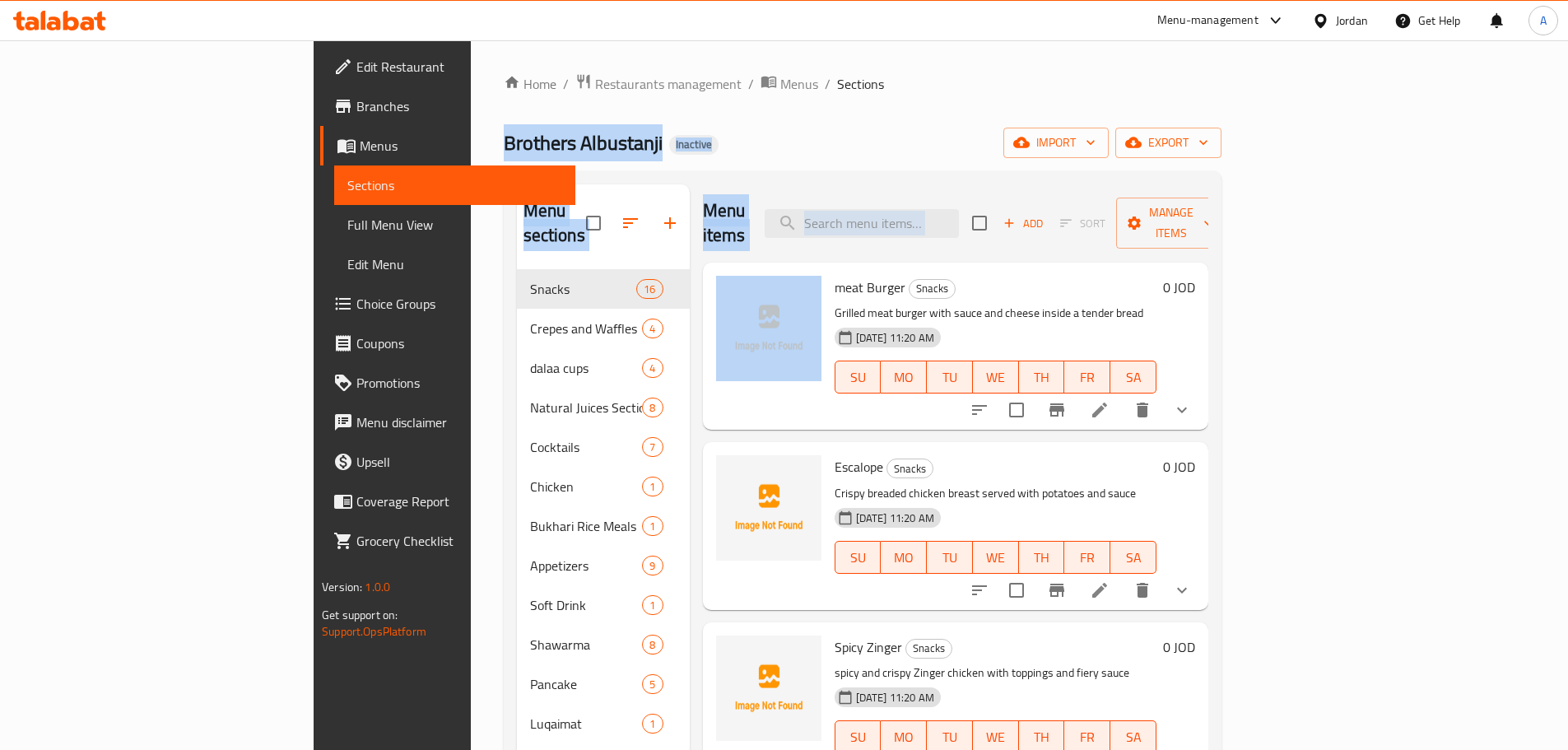
click at [723, 168] on div "Home / Restaurants management / Menus / Sections Brothers Albustanji Inactive i…" at bounding box center [862, 510] width 718 height 875
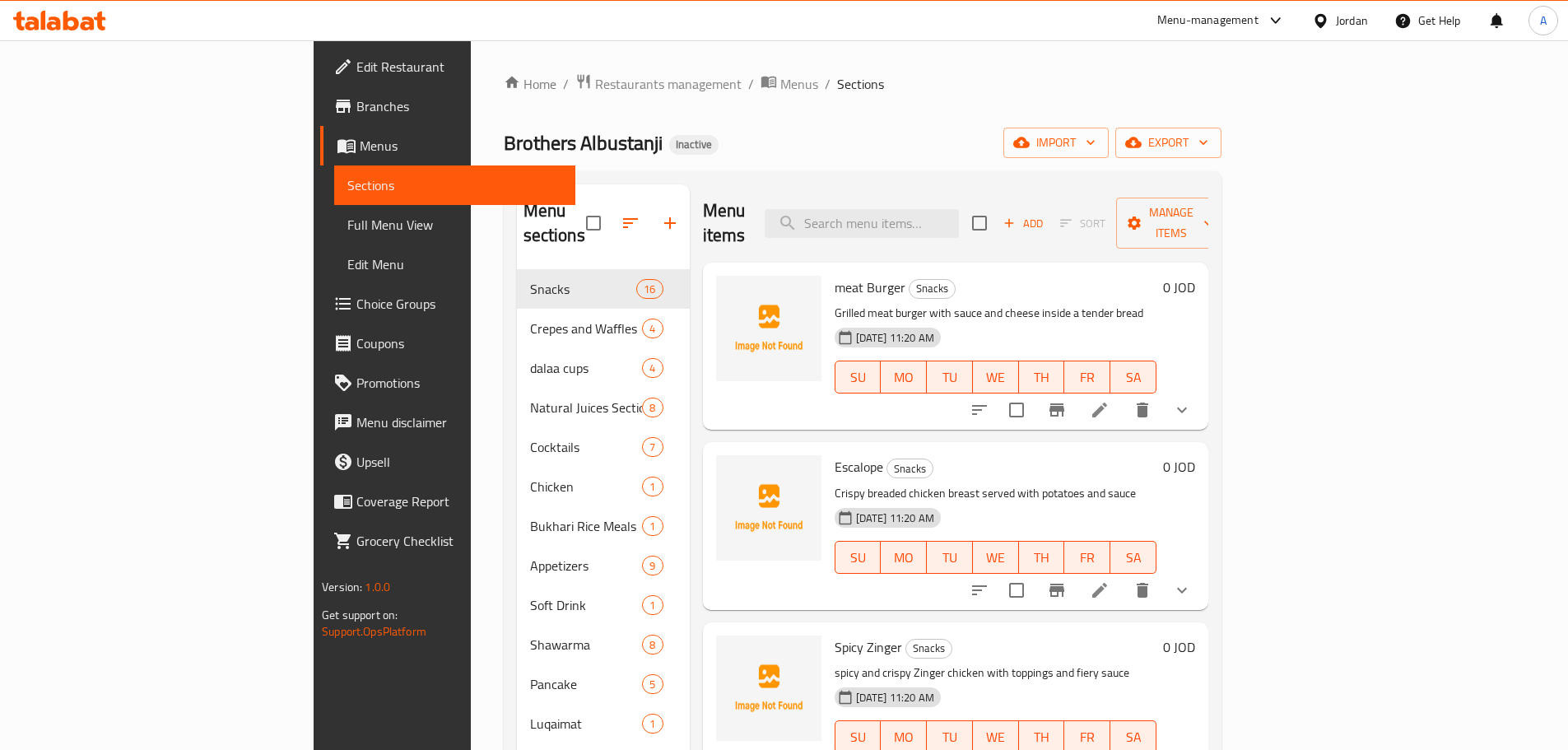
click at [503, 139] on span "Brothers Albustanji" at bounding box center [583, 143] width 159 height 37
drag, startPoint x: 323, startPoint y: 139, endPoint x: 715, endPoint y: 154, distance: 392.3
click at [503, 141] on span "Brothers Albustanji" at bounding box center [583, 143] width 159 height 37
click at [893, 154] on div "Brothers Albustanji Inactive import export" at bounding box center [862, 142] width 718 height 30
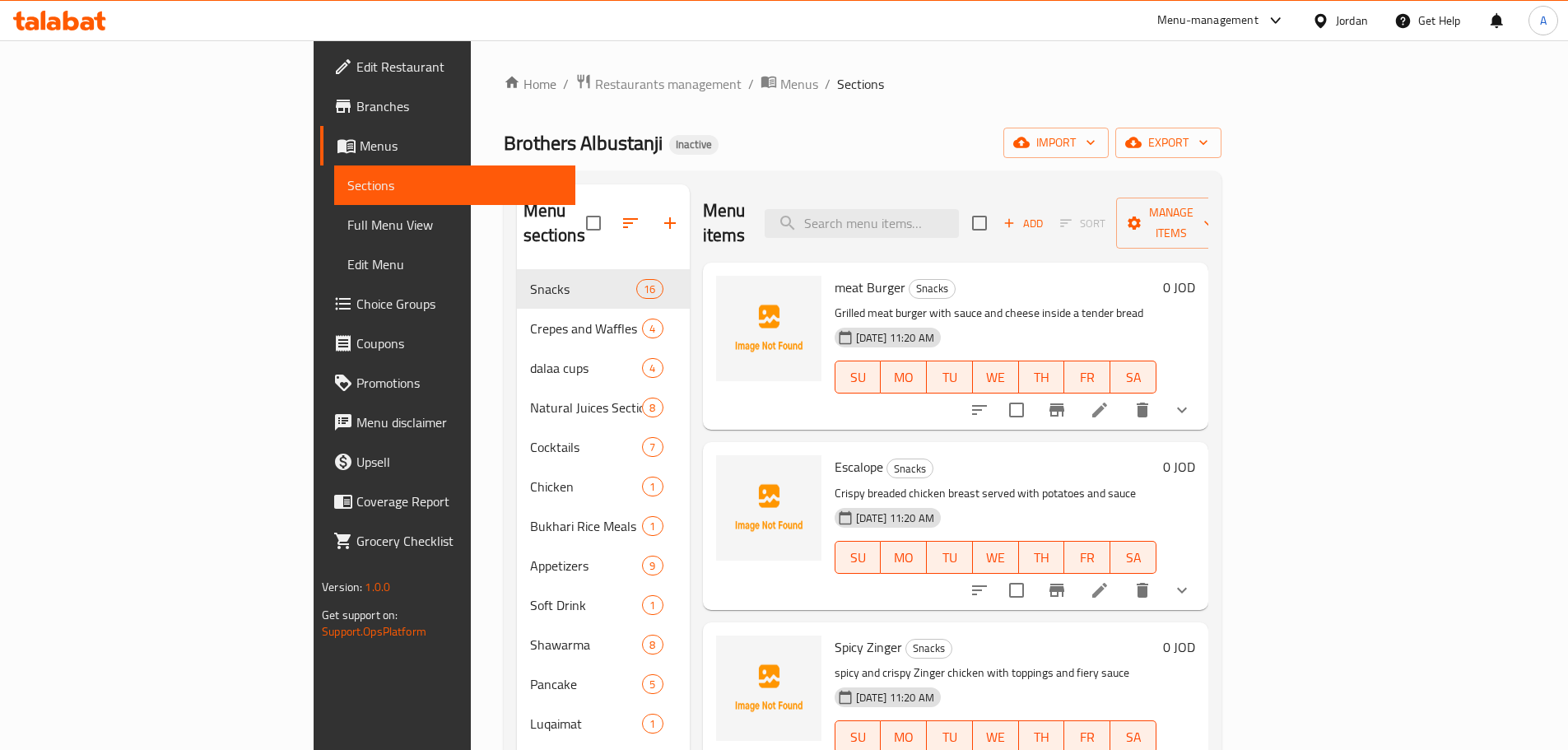
click at [347, 231] on span "Full Menu View" at bounding box center [454, 225] width 215 height 20
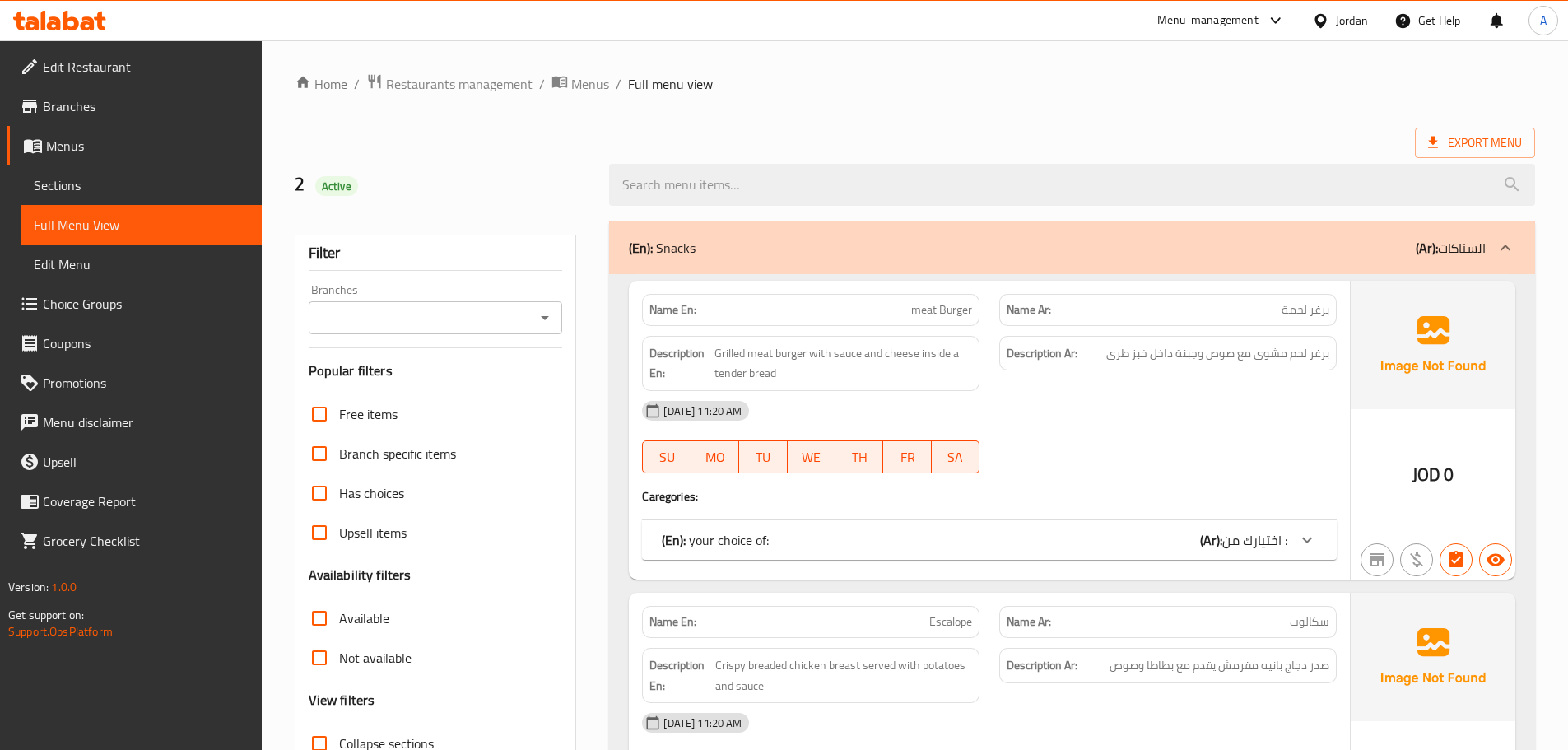
scroll to position [247, 0]
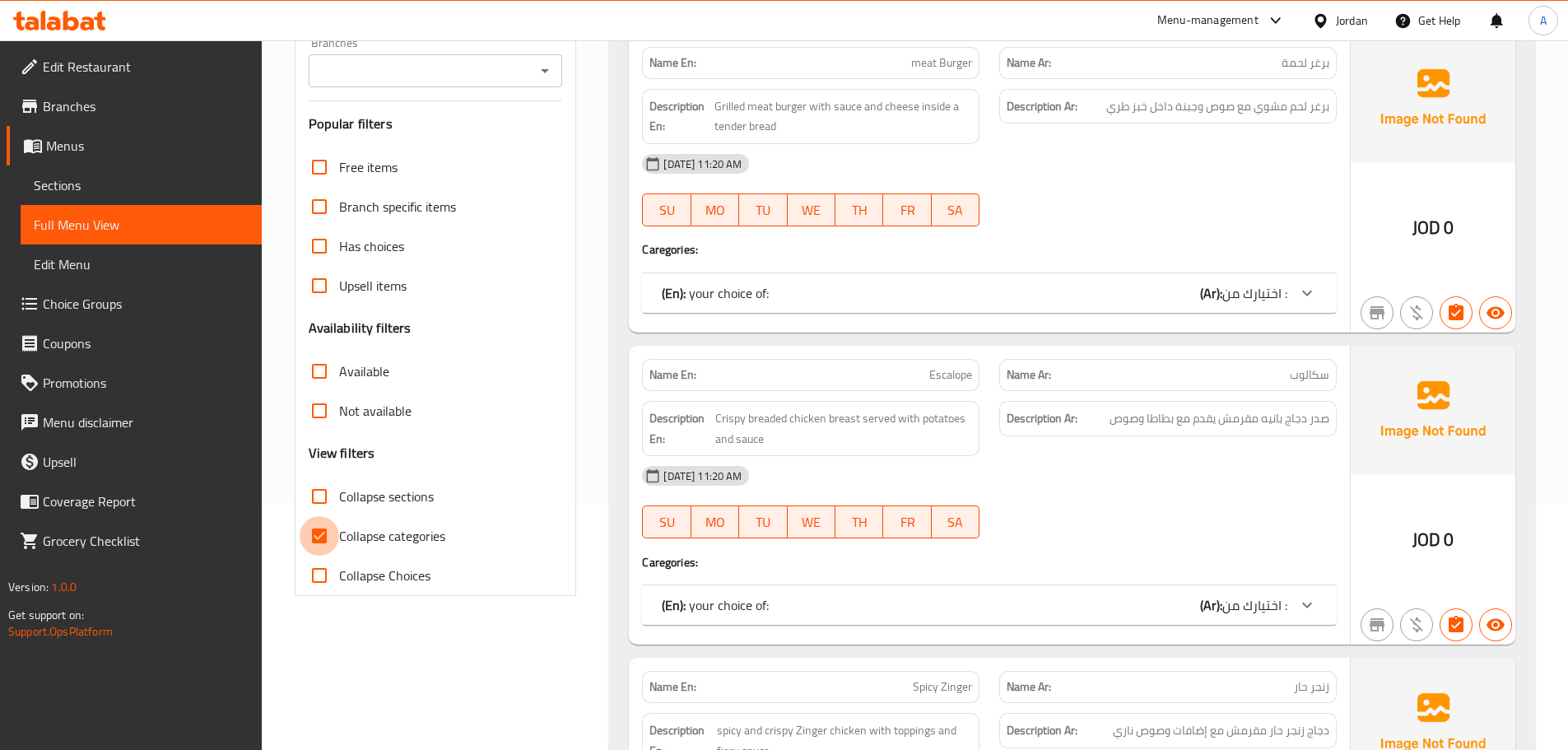
click at [330, 548] on input "Collapse categories" at bounding box center [319, 536] width 39 height 39
checkbox input "false"
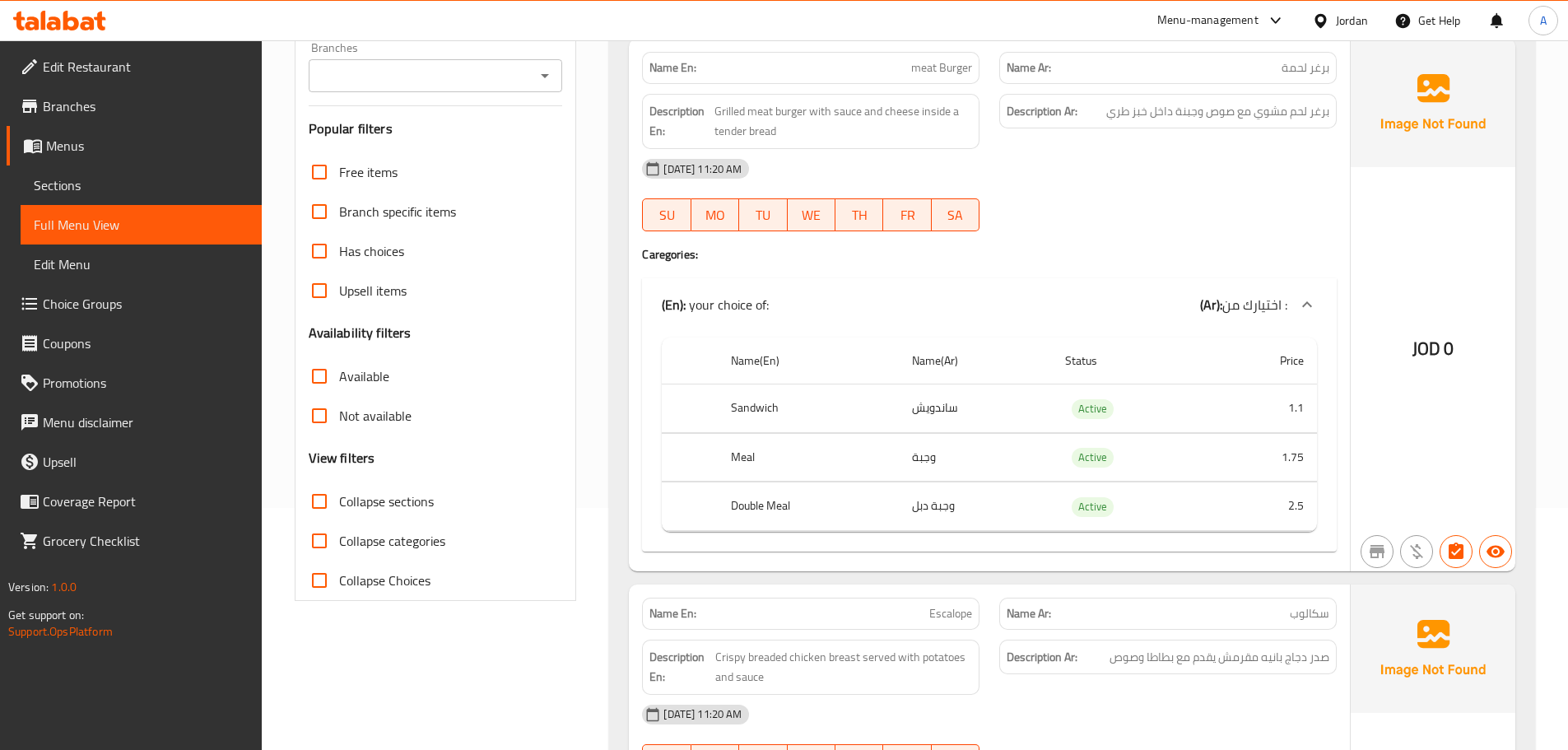
scroll to position [0, 0]
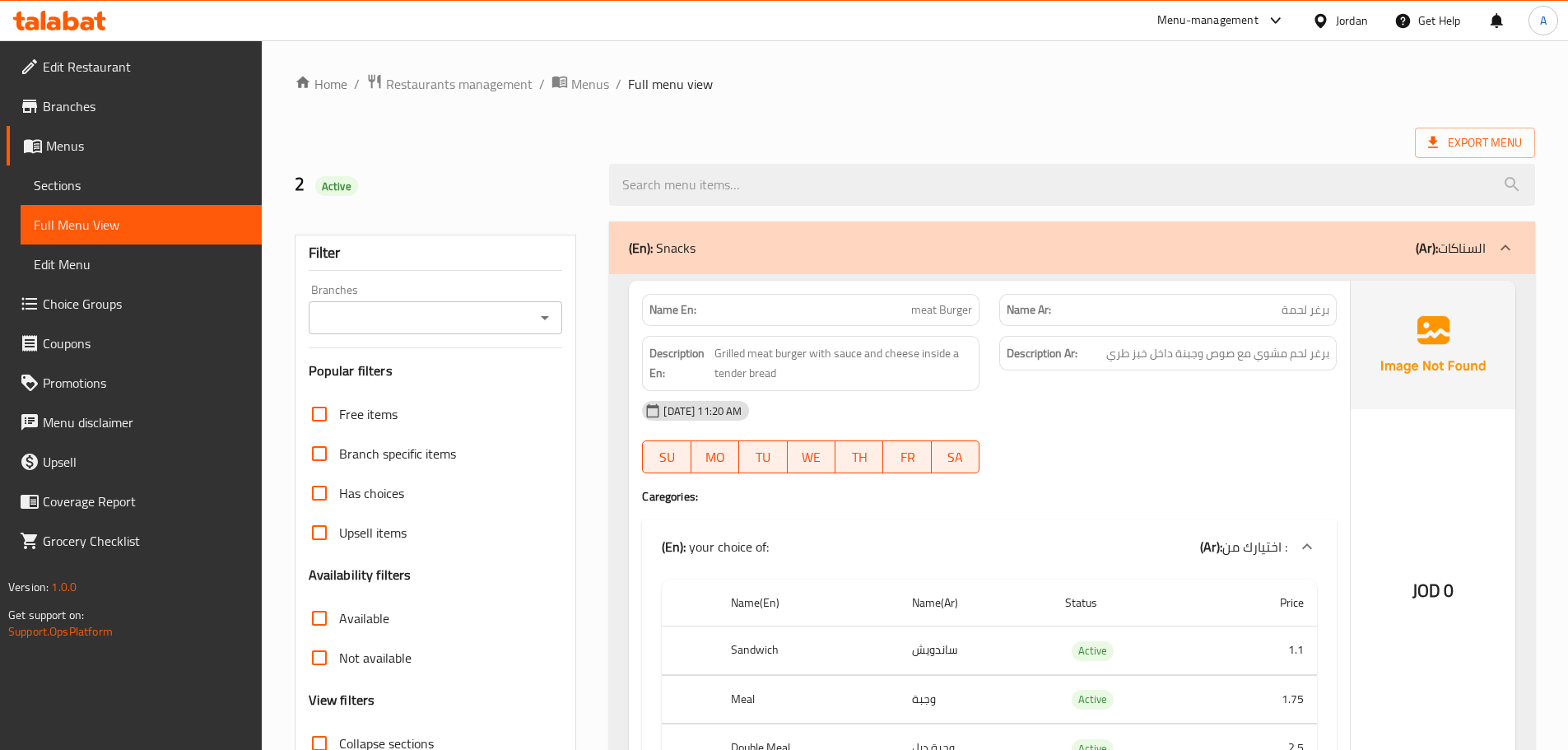
click at [1122, 75] on ol "Home / Restaurants management / Menus / Full menu view" at bounding box center [914, 83] width 1240 height 21
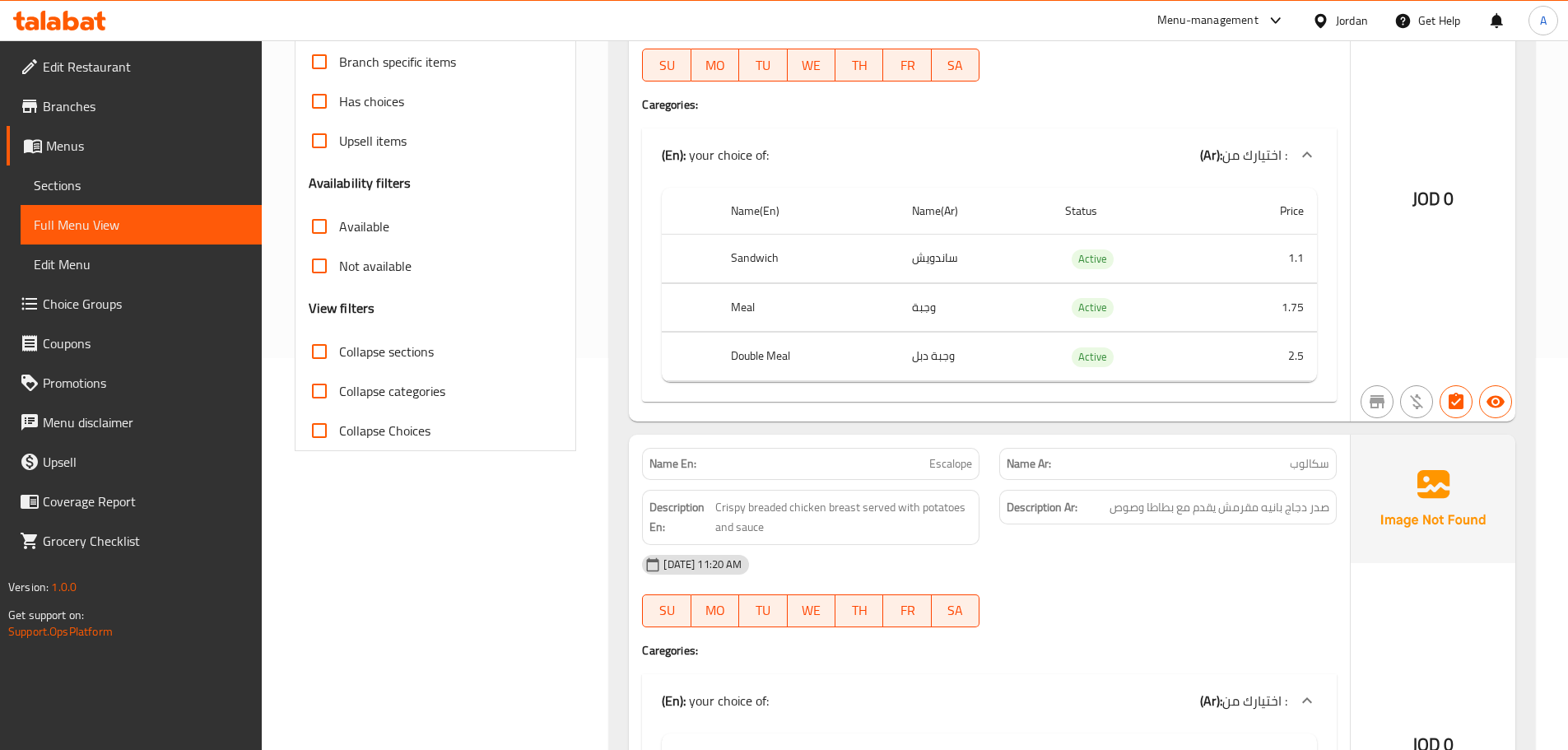
scroll to position [247, 0]
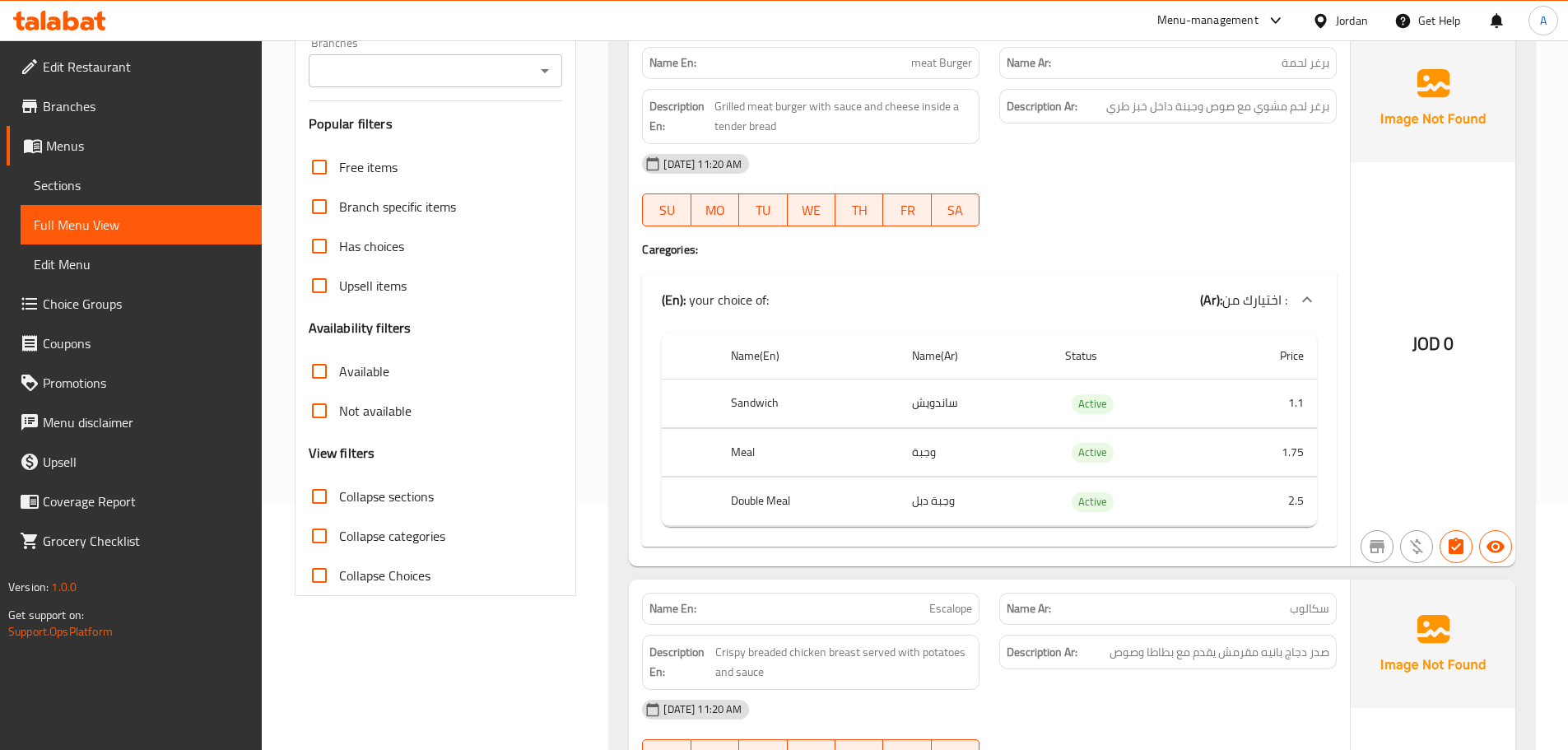
click at [325, 497] on input "Collapse sections" at bounding box center [319, 496] width 39 height 39
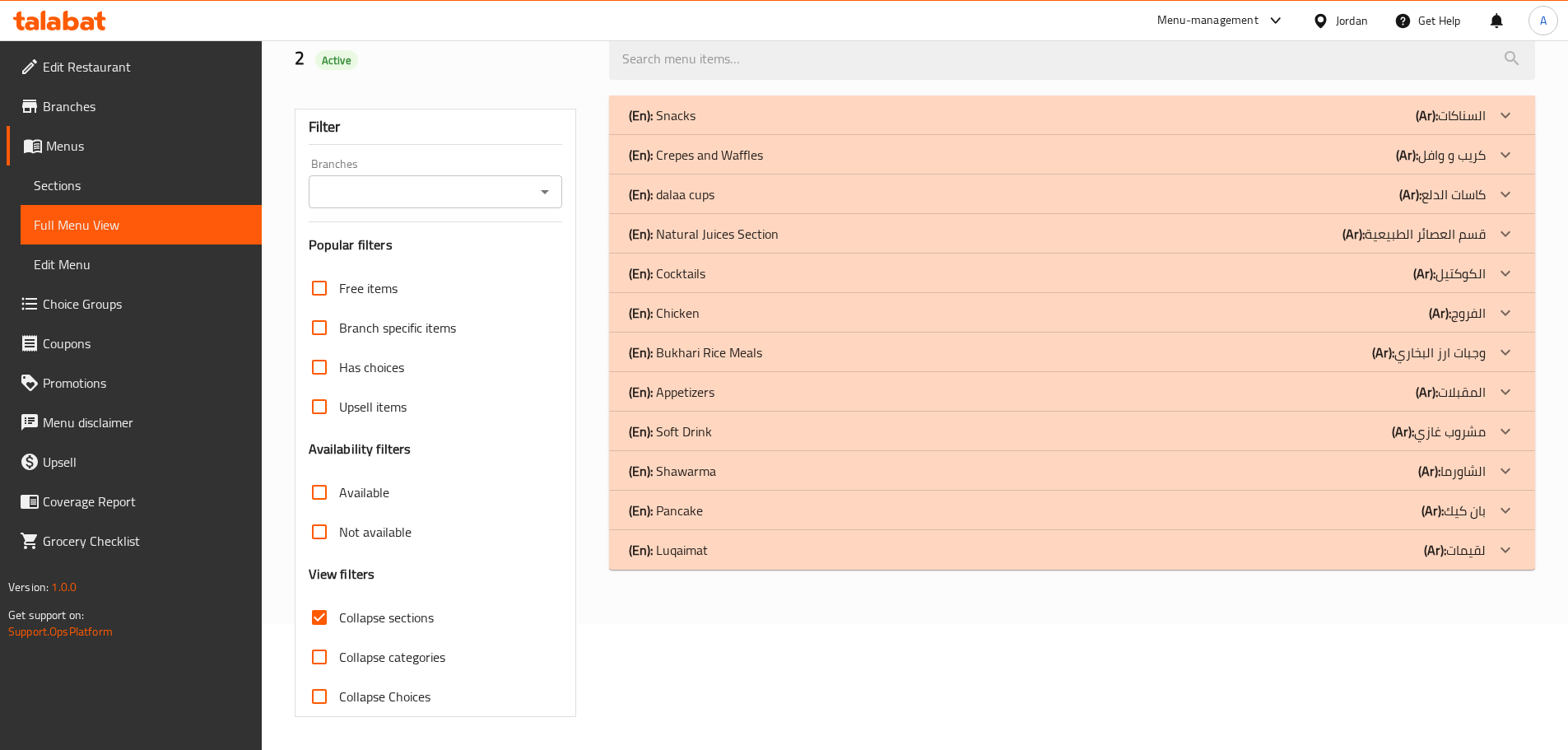
scroll to position [1, 0]
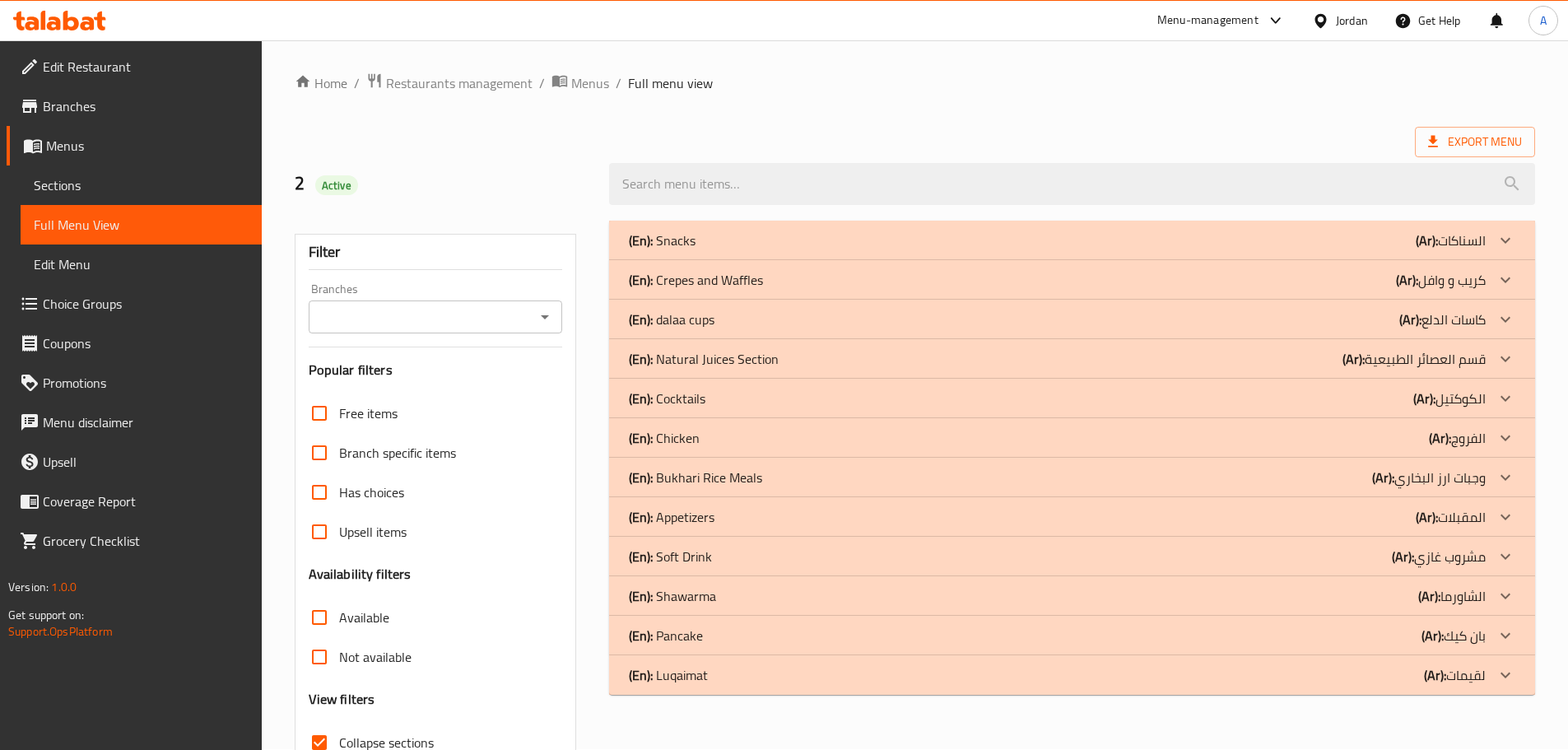
click at [708, 250] on div "(En): Cocktails (Ar): الكوكتيل" at bounding box center [1057, 241] width 857 height 20
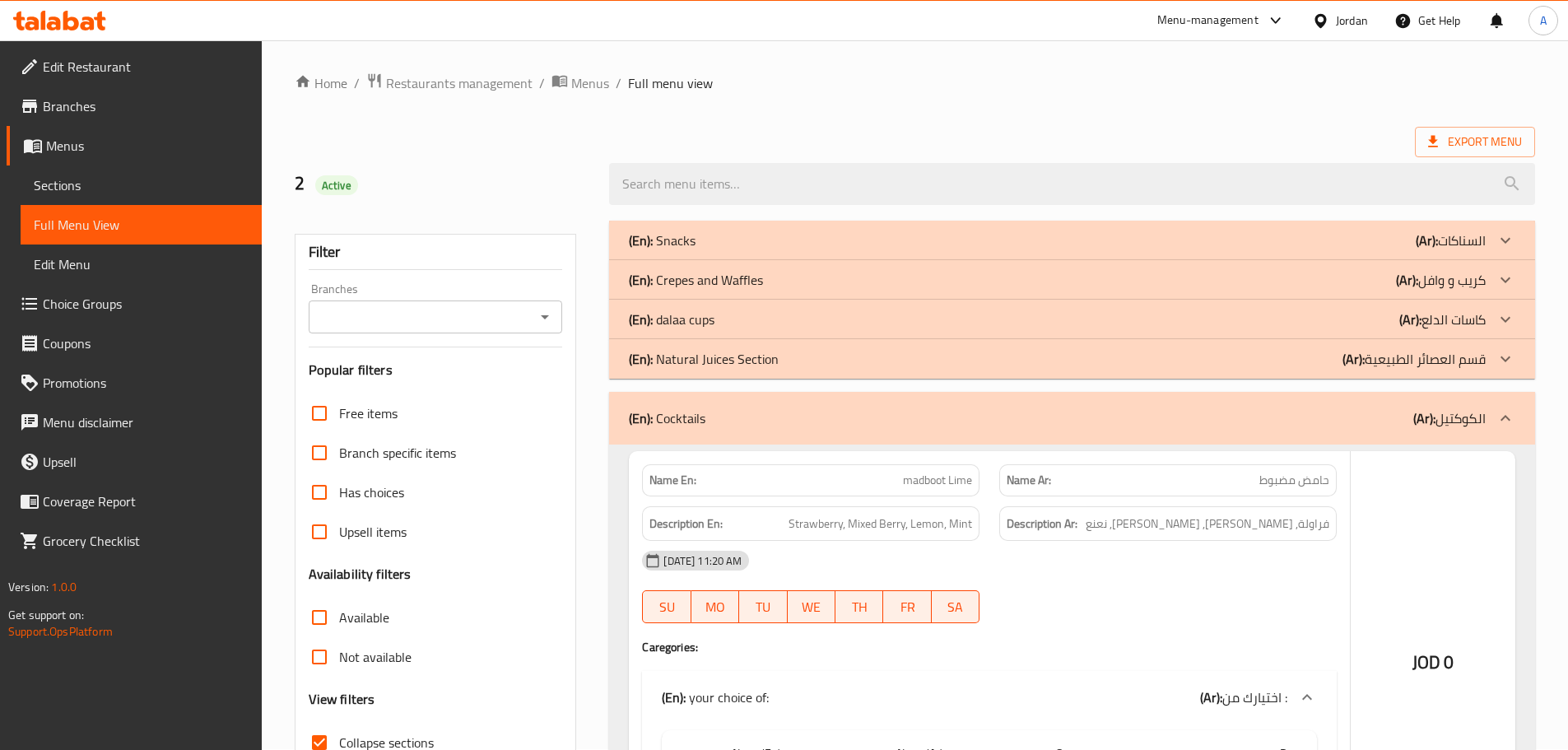
click at [696, 250] on p "(En): Natural Juices Section" at bounding box center [662, 241] width 67 height 20
click at [696, 250] on p "(En): dalaa cups" at bounding box center [662, 241] width 67 height 20
click at [696, 250] on p "(En): Crepes and Waffles" at bounding box center [662, 241] width 67 height 20
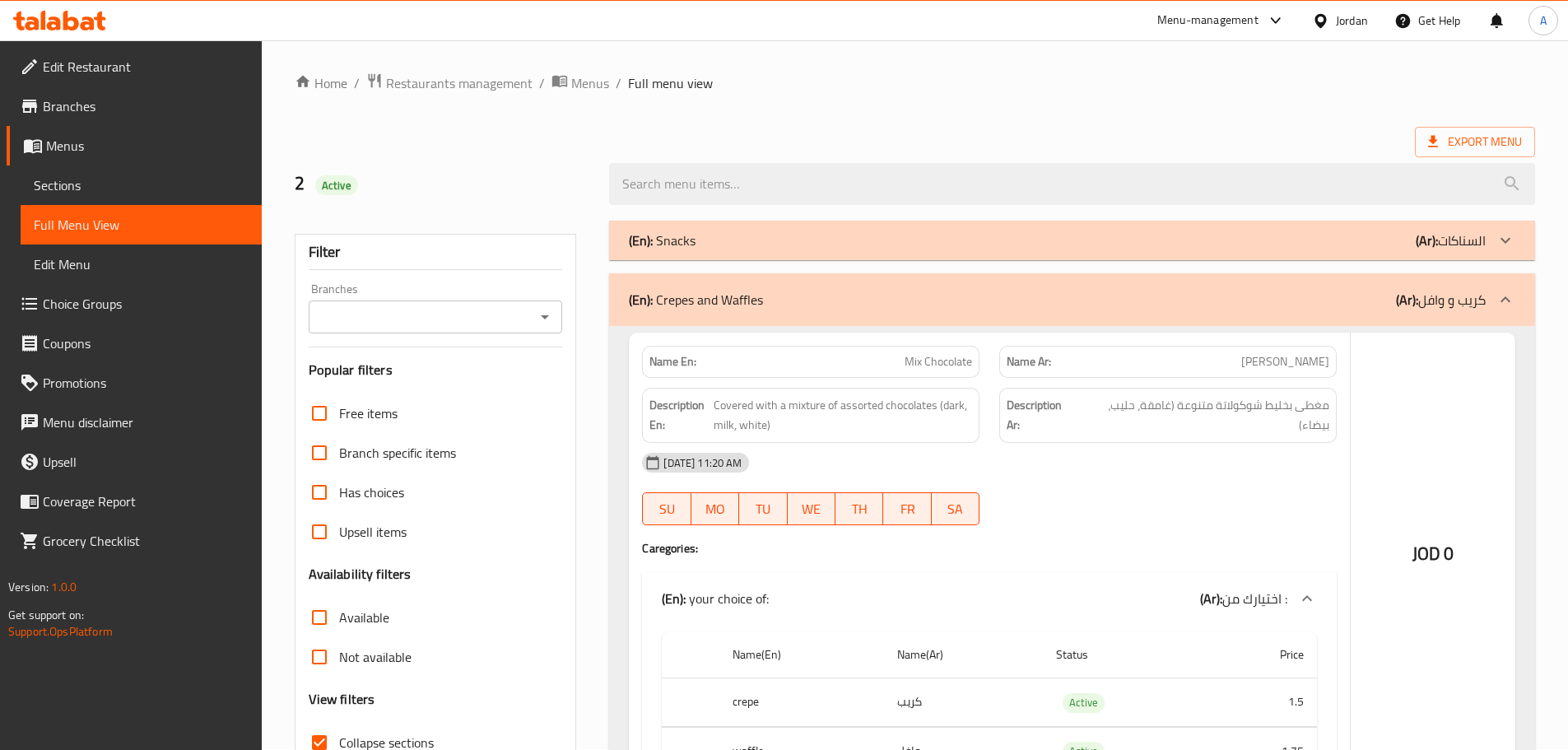
click at [725, 246] on div "(En): Snacks (Ar): السناكات" at bounding box center [1057, 241] width 857 height 20
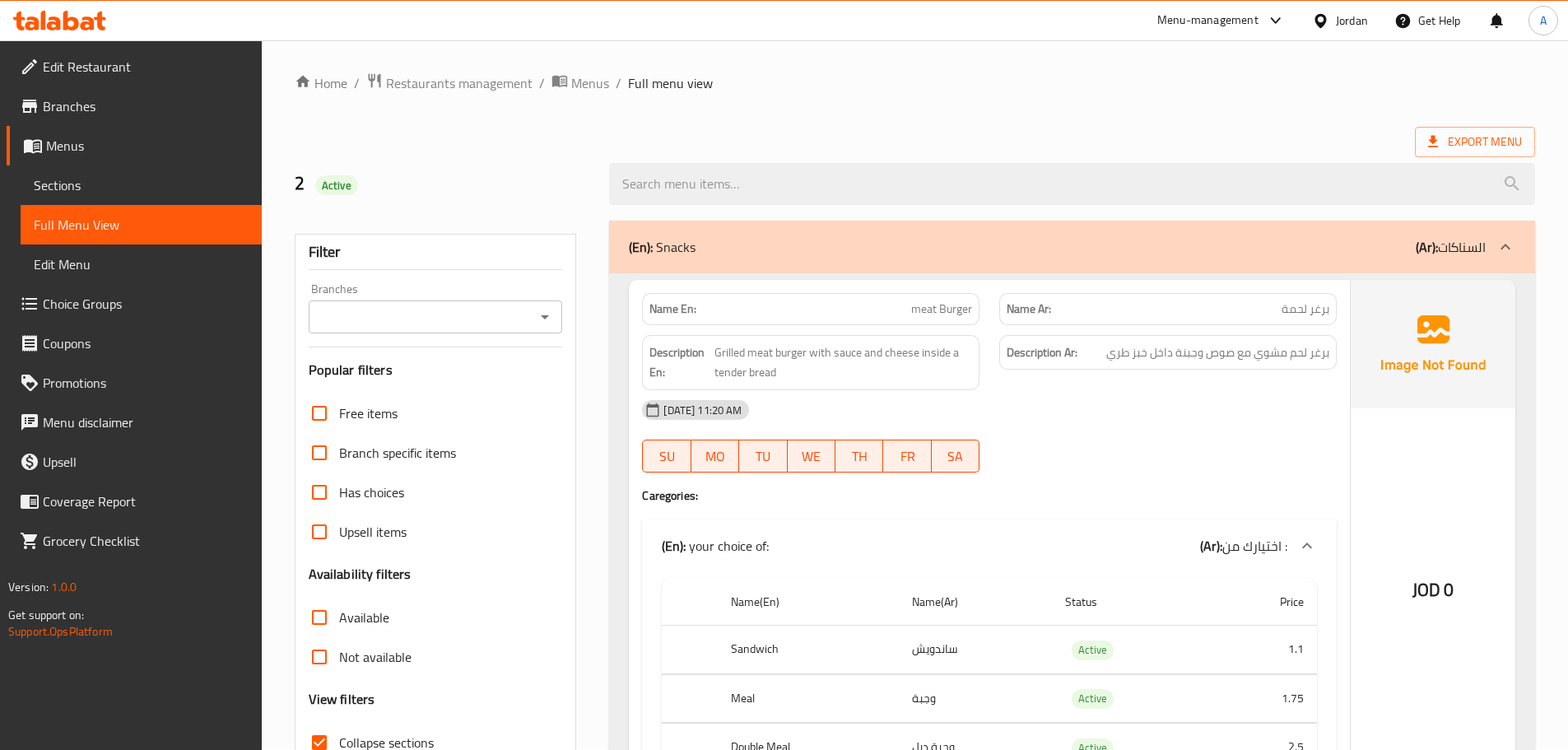
click at [1227, 475] on div at bounding box center [1168, 473] width 357 height 20
click at [1260, 80] on ol "Home / Restaurants management / Menus / Full menu view" at bounding box center [914, 82] width 1240 height 21
drag, startPoint x: 1439, startPoint y: 594, endPoint x: 1410, endPoint y: 592, distance: 29.1
click at [1410, 592] on div "JOD 0" at bounding box center [1433, 547] width 165 height 533
copy span "JOD"
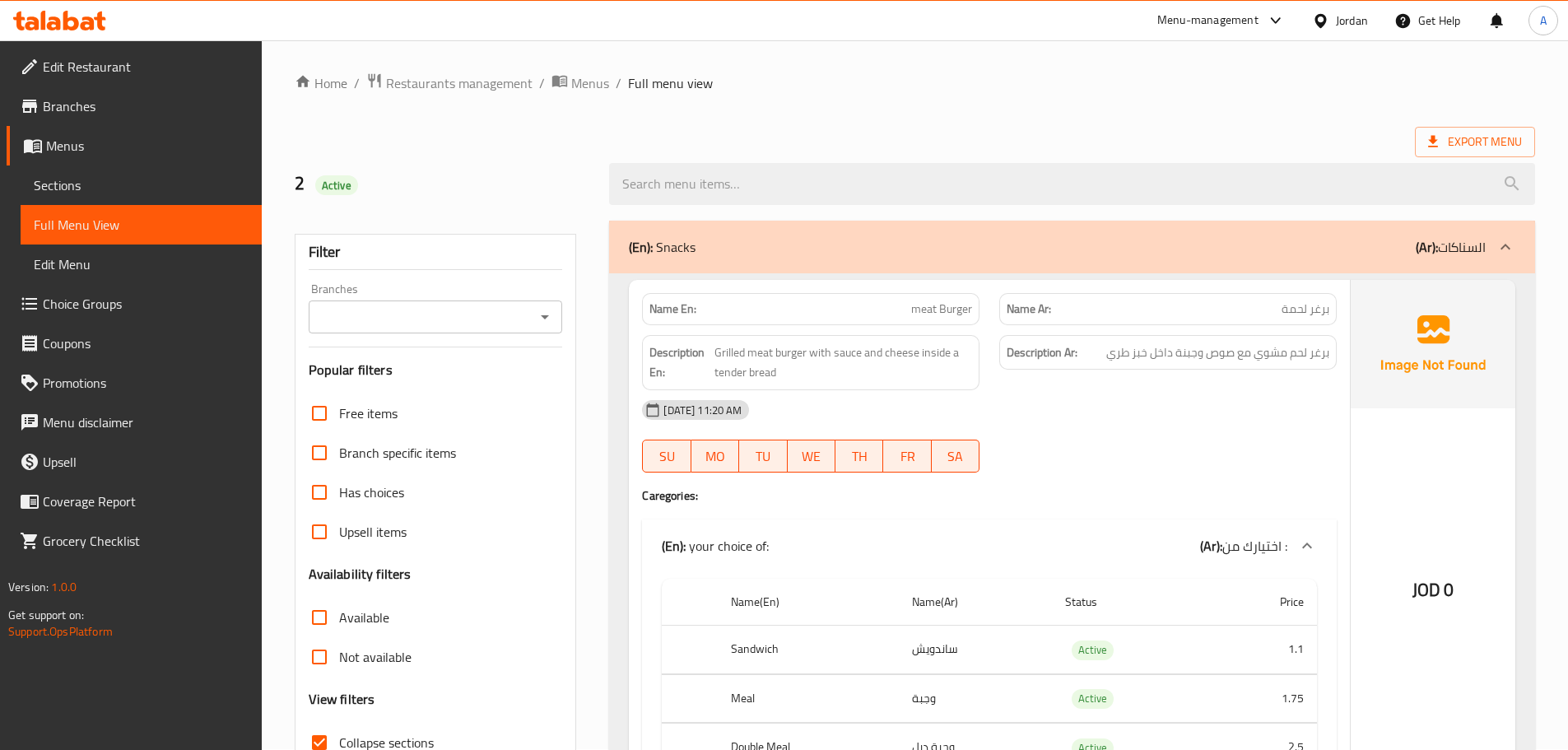
click at [1119, 405] on div "[DATE] 11:20 AM" at bounding box center [989, 409] width 715 height 39
click at [1224, 86] on ol "Home / Restaurants management / Menus / Full menu view" at bounding box center [914, 82] width 1240 height 21
drag, startPoint x: 944, startPoint y: 307, endPoint x: 1046, endPoint y: 342, distance: 107.8
click at [988, 316] on div "Name En: meat Burger" at bounding box center [811, 309] width 357 height 52
click at [1121, 356] on span "برغر لحم مشوي مع صوص وجبنة داخل خبز طري" at bounding box center [1218, 353] width 223 height 20
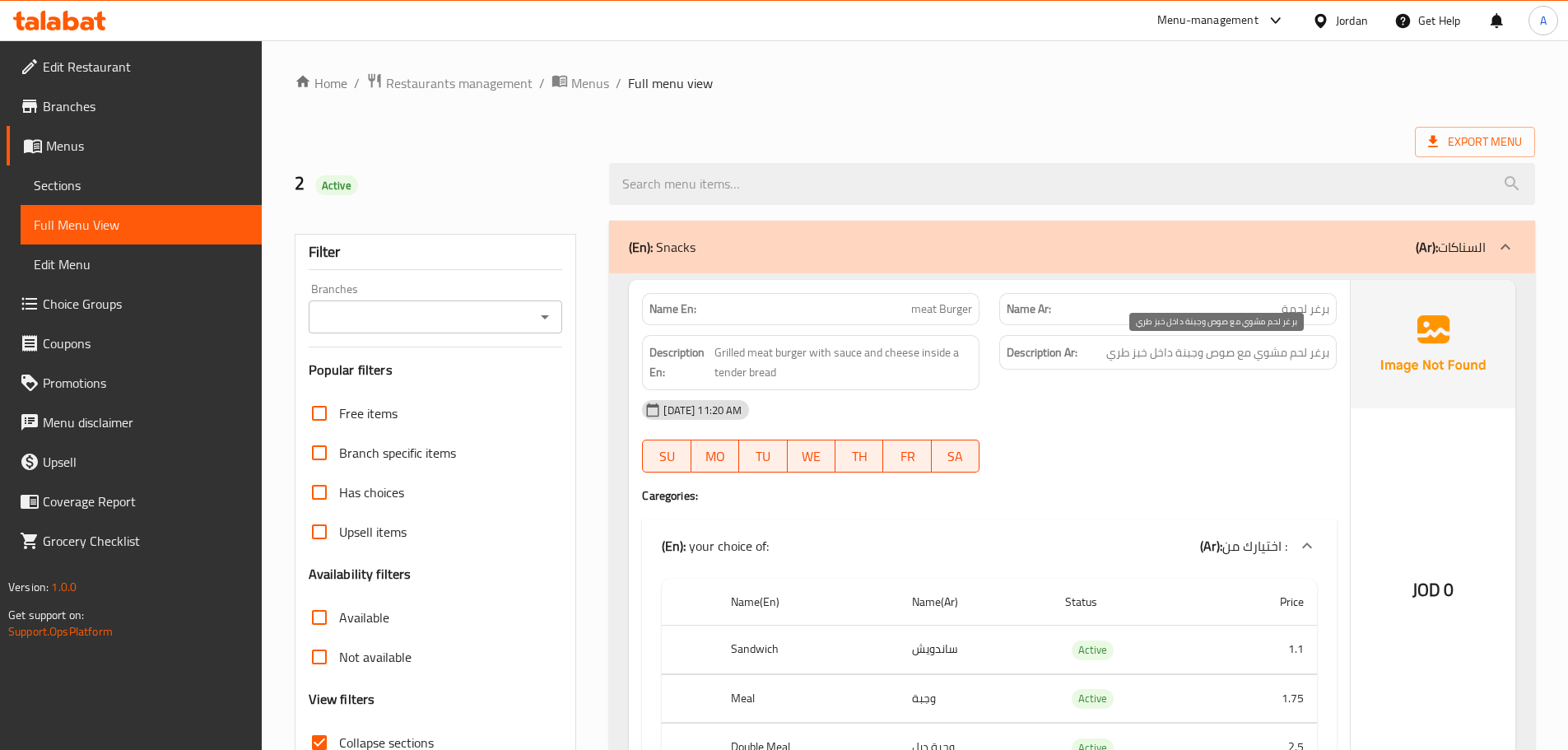
click at [1196, 416] on div "[DATE] 11:20 AM" at bounding box center [989, 409] width 715 height 39
drag, startPoint x: 889, startPoint y: 315, endPoint x: 1198, endPoint y: 387, distance: 317.3
click at [1107, 332] on div "Name En: meat Burger Name Ar: برغر لحمة Description En: Grilled meat burger wit…" at bounding box center [989, 547] width 721 height 533
click at [1247, 451] on div "[DATE] 11:20 AM SU MO TU WE TH FR SA" at bounding box center [989, 436] width 715 height 92
click at [1242, 346] on span "برغر لحم مشوي مع صوص وجبنة داخل خبز طري" at bounding box center [1218, 353] width 223 height 20
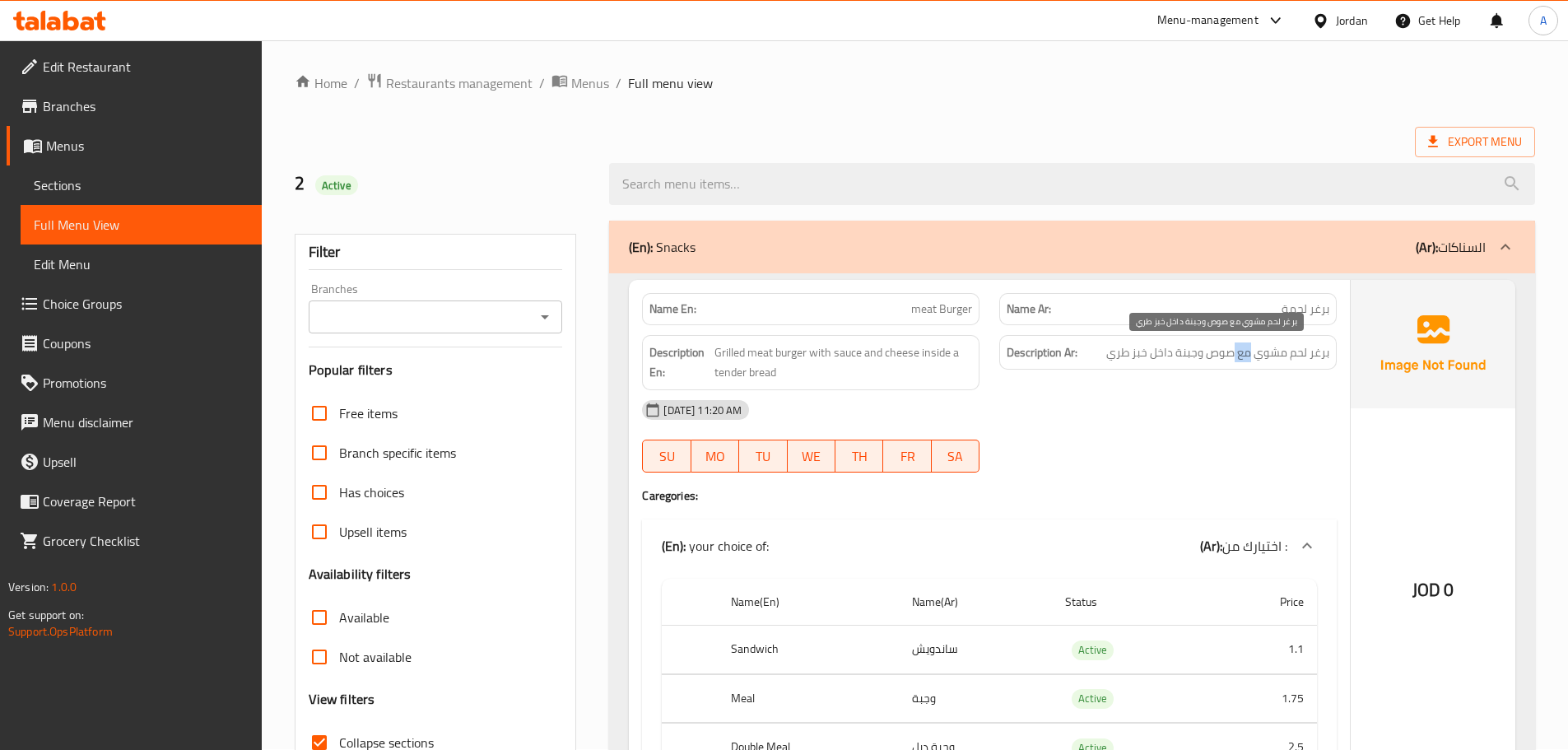
click at [1242, 346] on span "برغر لحم مشوي مع صوص وجبنة داخل خبز طري" at bounding box center [1218, 353] width 223 height 20
drag, startPoint x: 1242, startPoint y: 346, endPoint x: 1236, endPoint y: 357, distance: 12.5
click at [1239, 352] on span "برغر لحم مشوي مع صوص وجبنة داخل خبز طري" at bounding box center [1218, 353] width 223 height 20
click at [1185, 466] on div at bounding box center [1168, 473] width 357 height 20
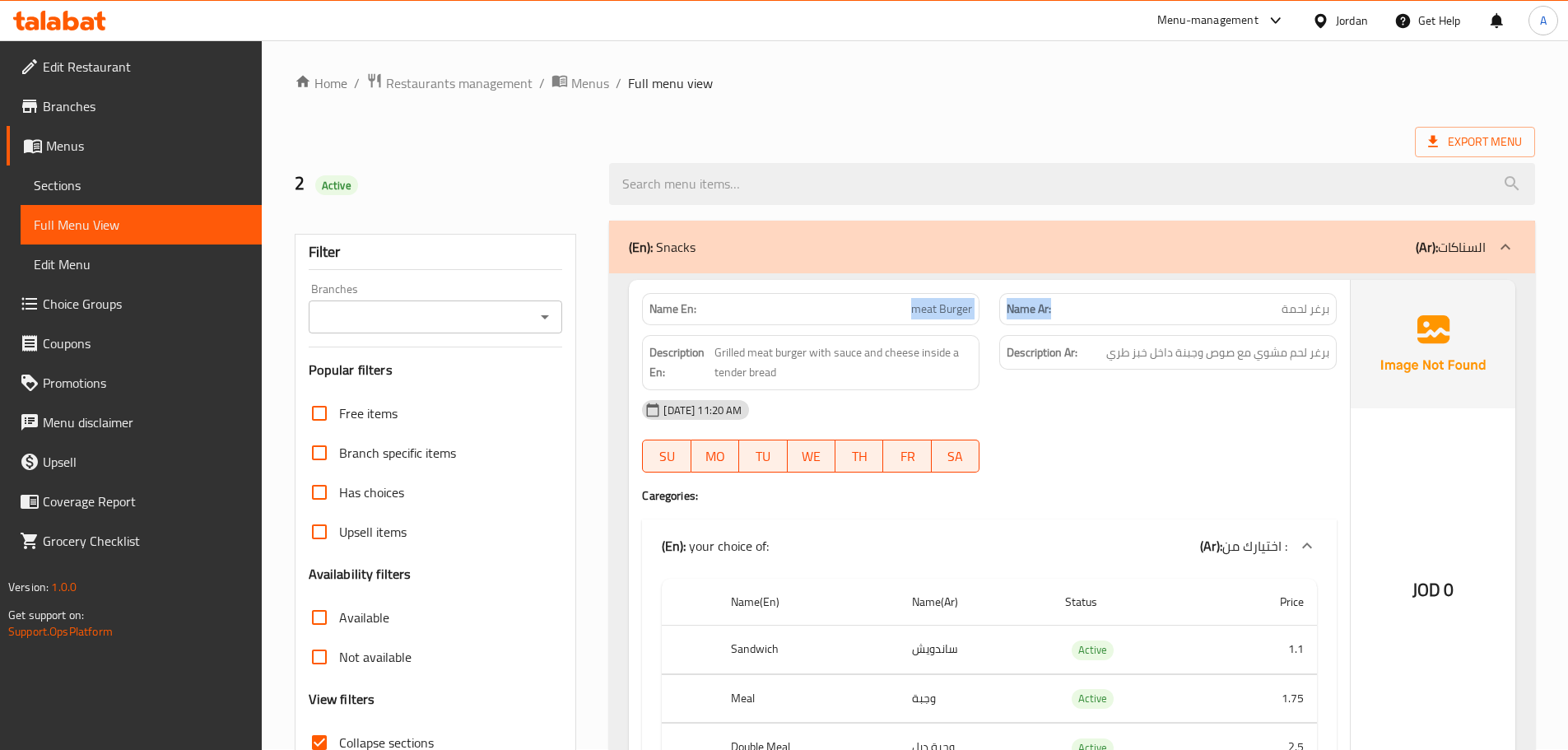
drag, startPoint x: 863, startPoint y: 301, endPoint x: 1149, endPoint y: 329, distance: 287.4
click at [1131, 313] on div "Name En: meat Burger Name Ar: برغر لحمة" at bounding box center [989, 309] width 715 height 52
click at [1311, 440] on div "[DATE] 11:20 AM SU MO TU WE TH FR SA" at bounding box center [989, 436] width 715 height 92
click at [1310, 307] on span "برغر لحمة" at bounding box center [1305, 309] width 48 height 17
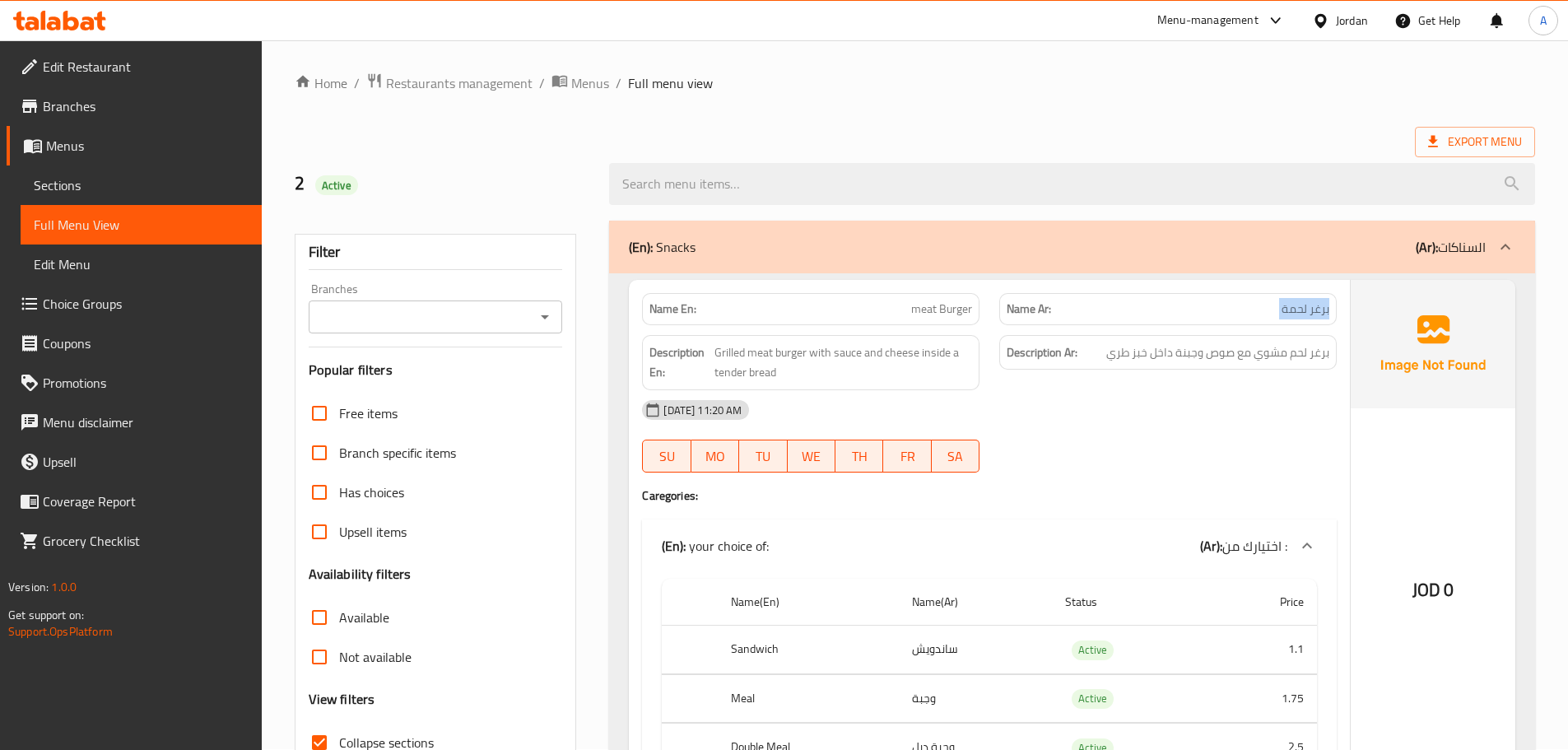
click at [1310, 307] on span "برغر لحمة" at bounding box center [1305, 309] width 48 height 17
drag, startPoint x: 1311, startPoint y: 354, endPoint x: 1166, endPoint y: 447, distance: 172.3
click at [1132, 361] on span "برغر لحم مشوي مع صوص وجبنة داخل خبز طري" at bounding box center [1218, 353] width 223 height 20
click at [1173, 458] on div "[DATE] 11:20 AM SU MO TU WE TH FR SA" at bounding box center [989, 436] width 715 height 92
drag, startPoint x: 738, startPoint y: 344, endPoint x: 1076, endPoint y: 392, distance: 341.4
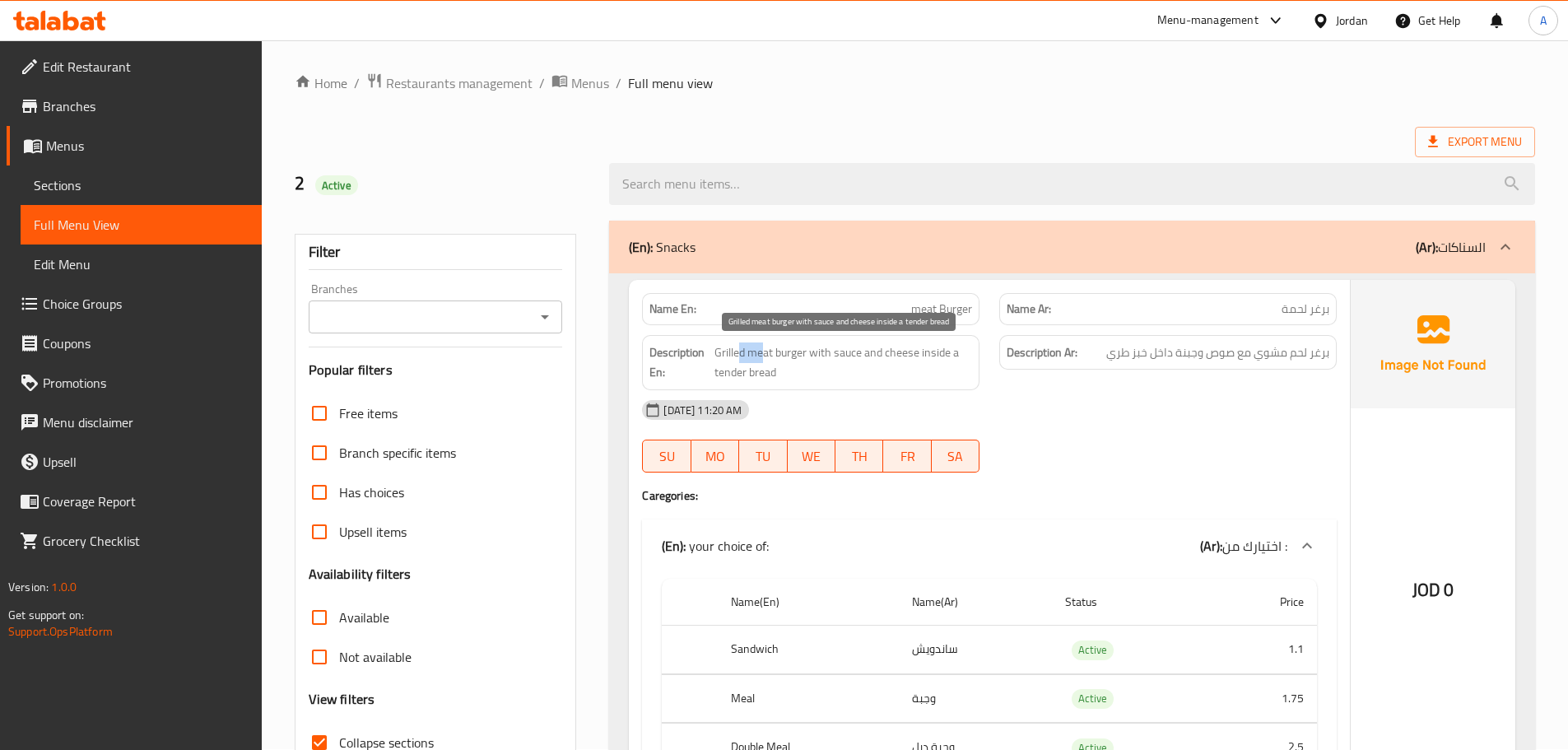
click at [924, 359] on span "Grilled meat burger with sauce and cheese inside a tender bread" at bounding box center [843, 363] width 257 height 40
click at [1229, 440] on div "[DATE] 11:20 AM SU MO TU WE TH FR SA" at bounding box center [989, 436] width 715 height 92
drag, startPoint x: 1152, startPoint y: 366, endPoint x: 1155, endPoint y: 407, distance: 41.1
click at [1129, 367] on div "Description Ar: برغر لحم مشوي مع صوص وجبنة داخل خبز طري" at bounding box center [1168, 353] width 338 height 36
click at [1161, 421] on div "[DATE] 11:20 AM" at bounding box center [989, 409] width 715 height 39
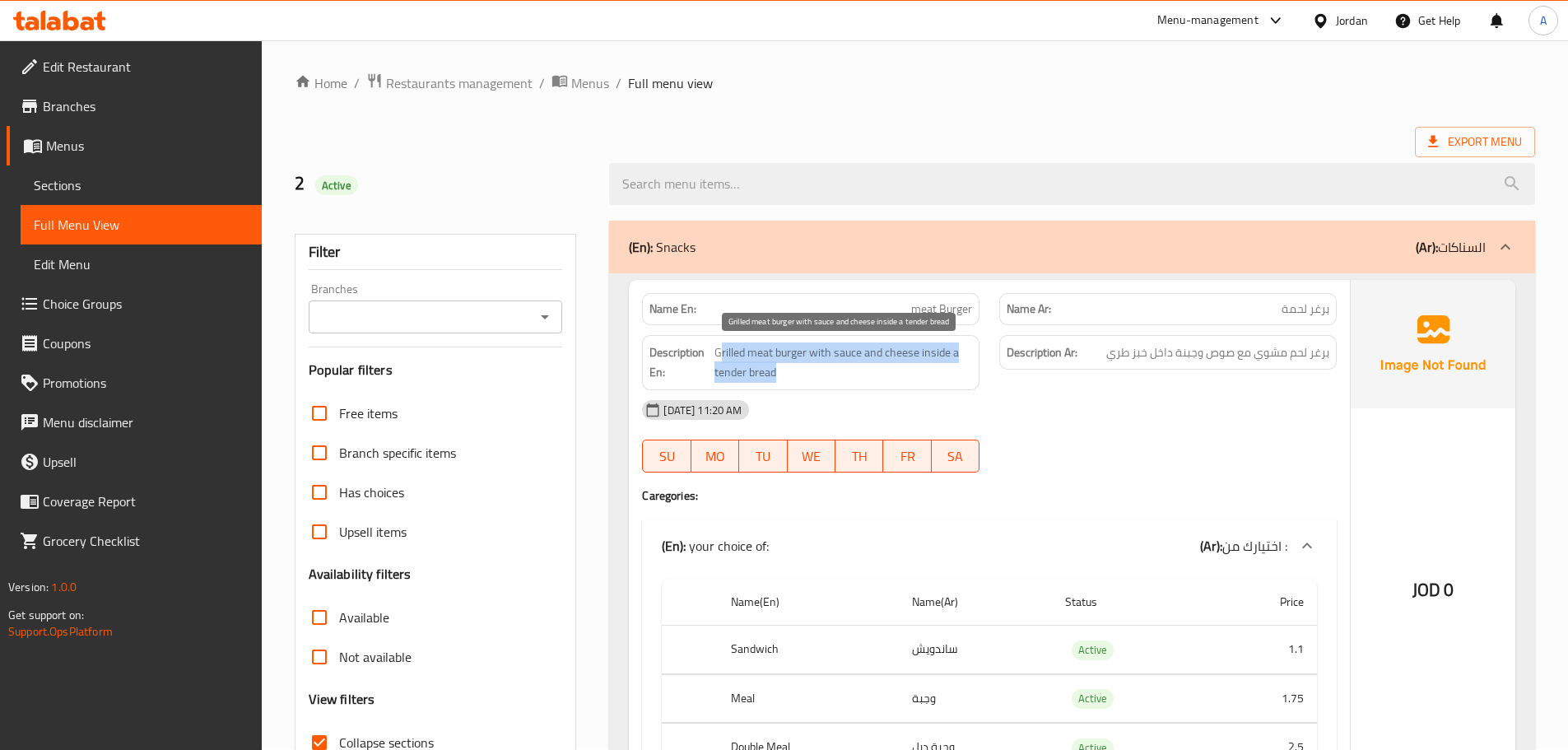
drag, startPoint x: 723, startPoint y: 345, endPoint x: 965, endPoint y: 413, distance: 251.4
click at [945, 411] on div "Name En: meat Burger Name Ar: برغر لحمة Description En: Grilled meat burger wit…" at bounding box center [989, 547] width 721 height 533
click at [1120, 421] on div "[DATE] 11:20 AM" at bounding box center [989, 409] width 715 height 39
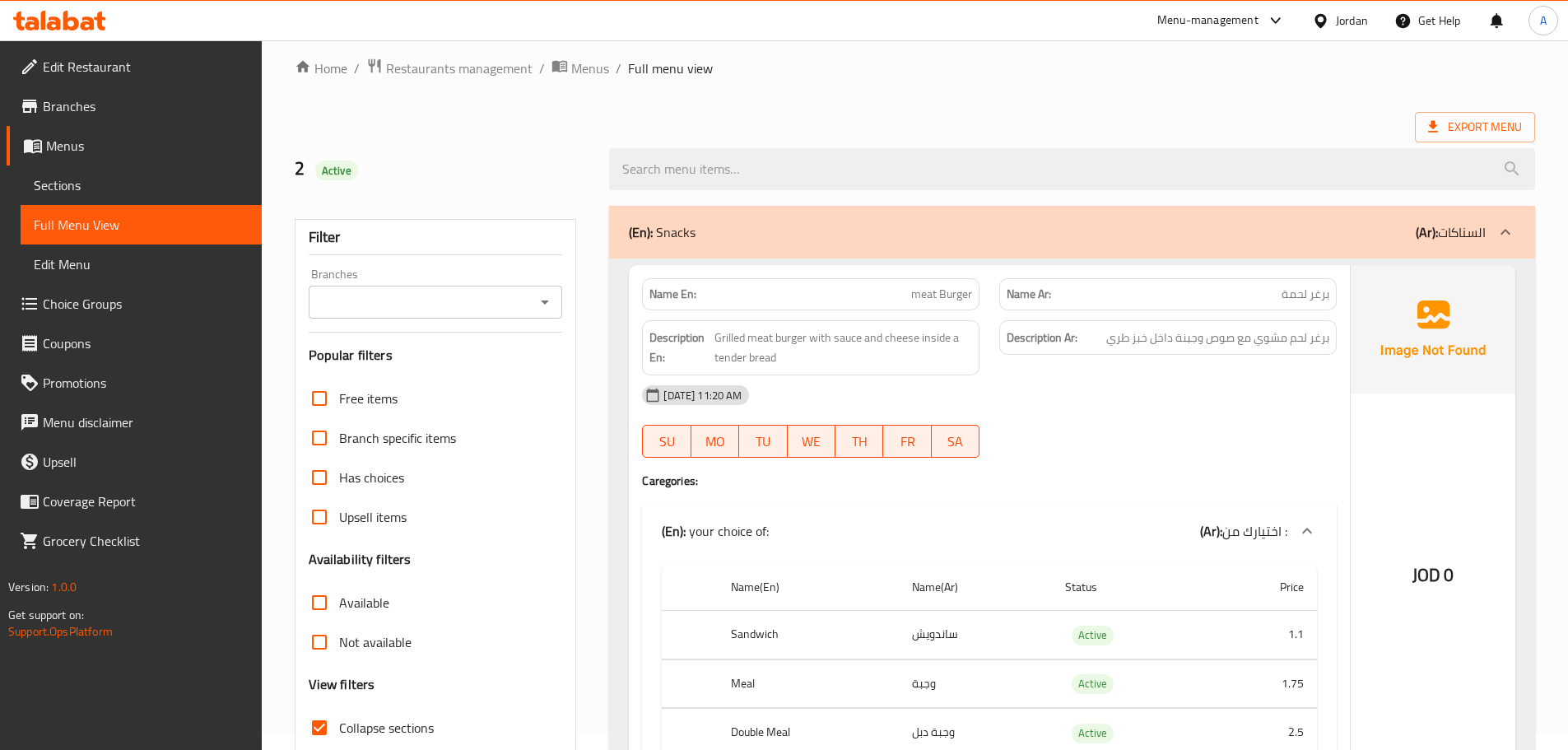
scroll to position [247, 0]
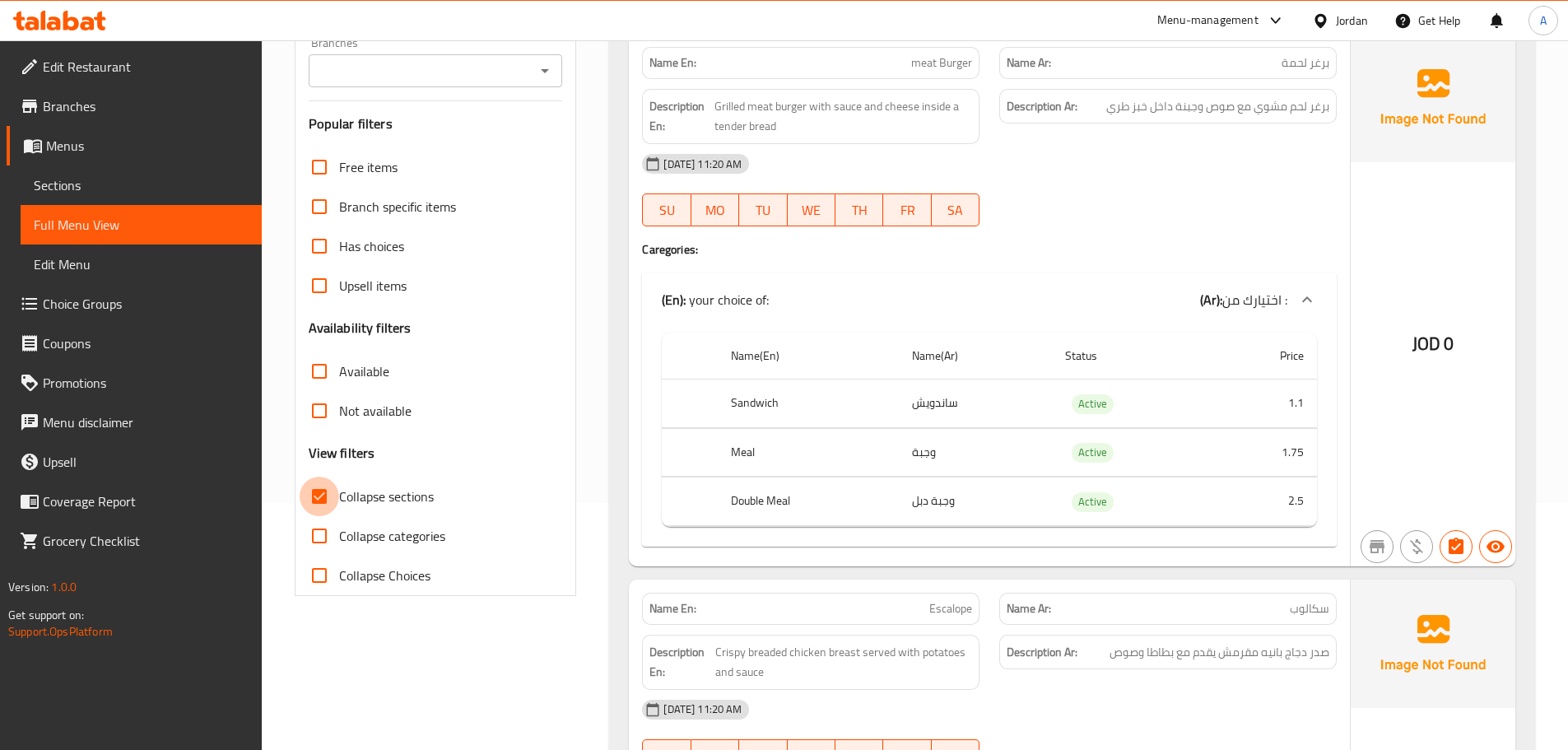
click at [321, 495] on input "Collapse sections" at bounding box center [319, 496] width 39 height 39
checkbox input "false"
click at [1402, 339] on div "JOD 0" at bounding box center [1433, 300] width 165 height 533
click at [1207, 210] on div "[DATE] 11:20 AM SU MO TU WE TH FR SA" at bounding box center [989, 190] width 715 height 92
click at [1227, 172] on div "[DATE] 11:20 AM" at bounding box center [989, 163] width 715 height 39
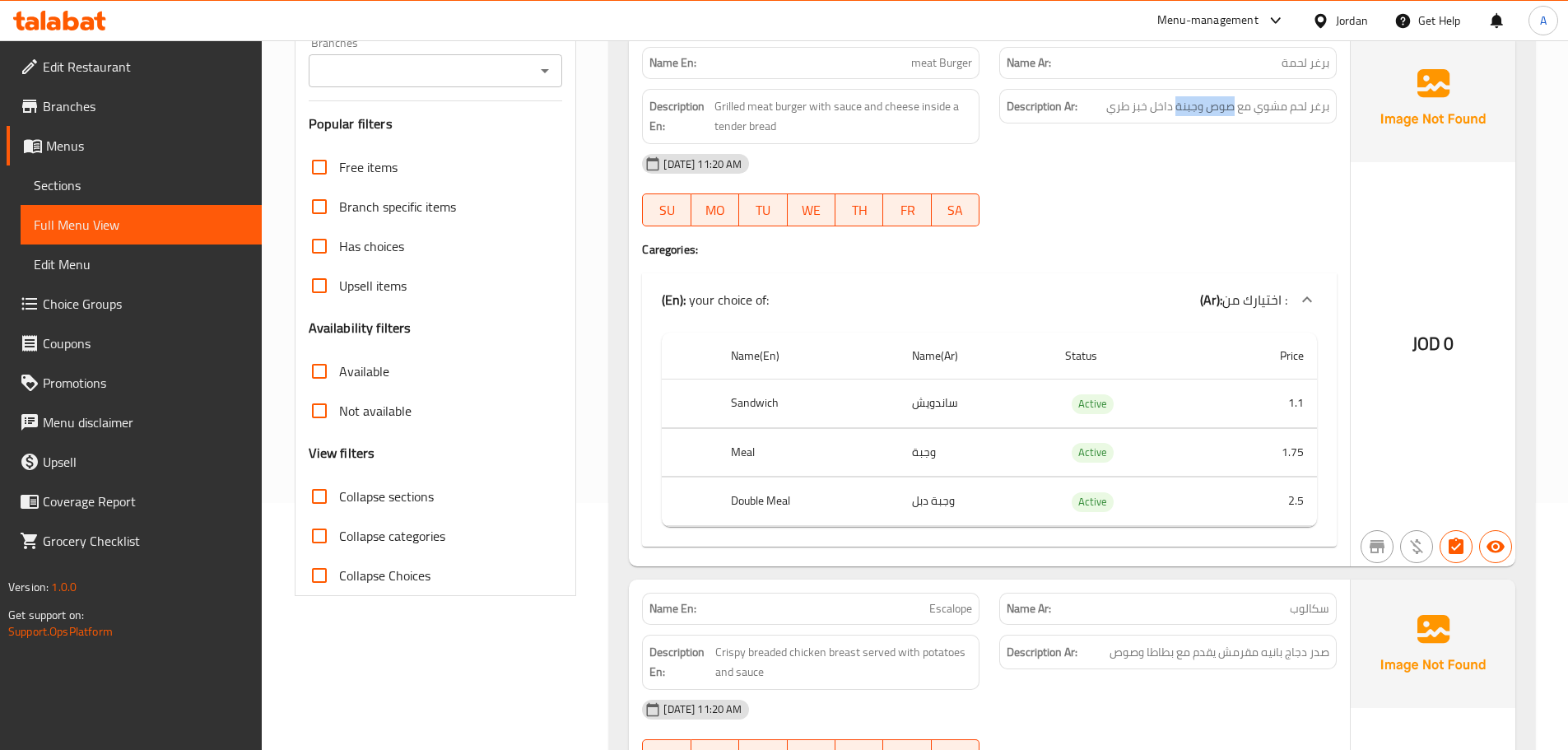
click at [1314, 132] on div "Description Ar: برغر لحم مشوي مع صوص وجبنة داخل خبز طري" at bounding box center [1168, 116] width 357 height 75
drag, startPoint x: 1228, startPoint y: 196, endPoint x: 1075, endPoint y: 140, distance: 162.9
click at [1215, 191] on div "[DATE] 11:20 AM SU MO TU WE TH FR SA" at bounding box center [989, 190] width 715 height 92
drag, startPoint x: 860, startPoint y: 48, endPoint x: 1221, endPoint y: 204, distance: 393.3
click at [1221, 203] on div "Name En: meat Burger Name Ar: برغر لحمة Description En: Grilled meat burger wit…" at bounding box center [989, 300] width 721 height 533
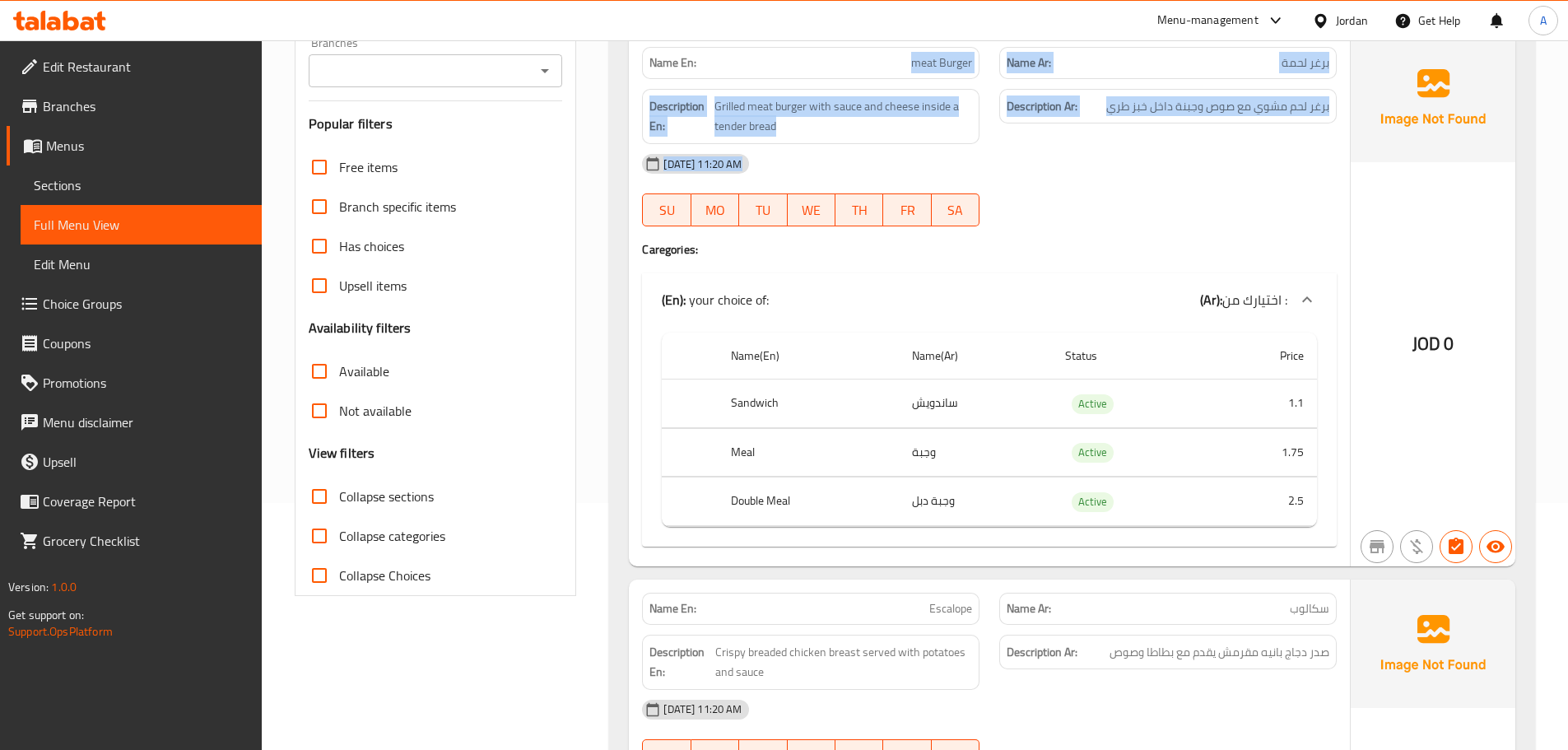
click at [1221, 204] on div "[DATE] 11:20 AM SU MO TU WE TH FR SA" at bounding box center [989, 190] width 715 height 92
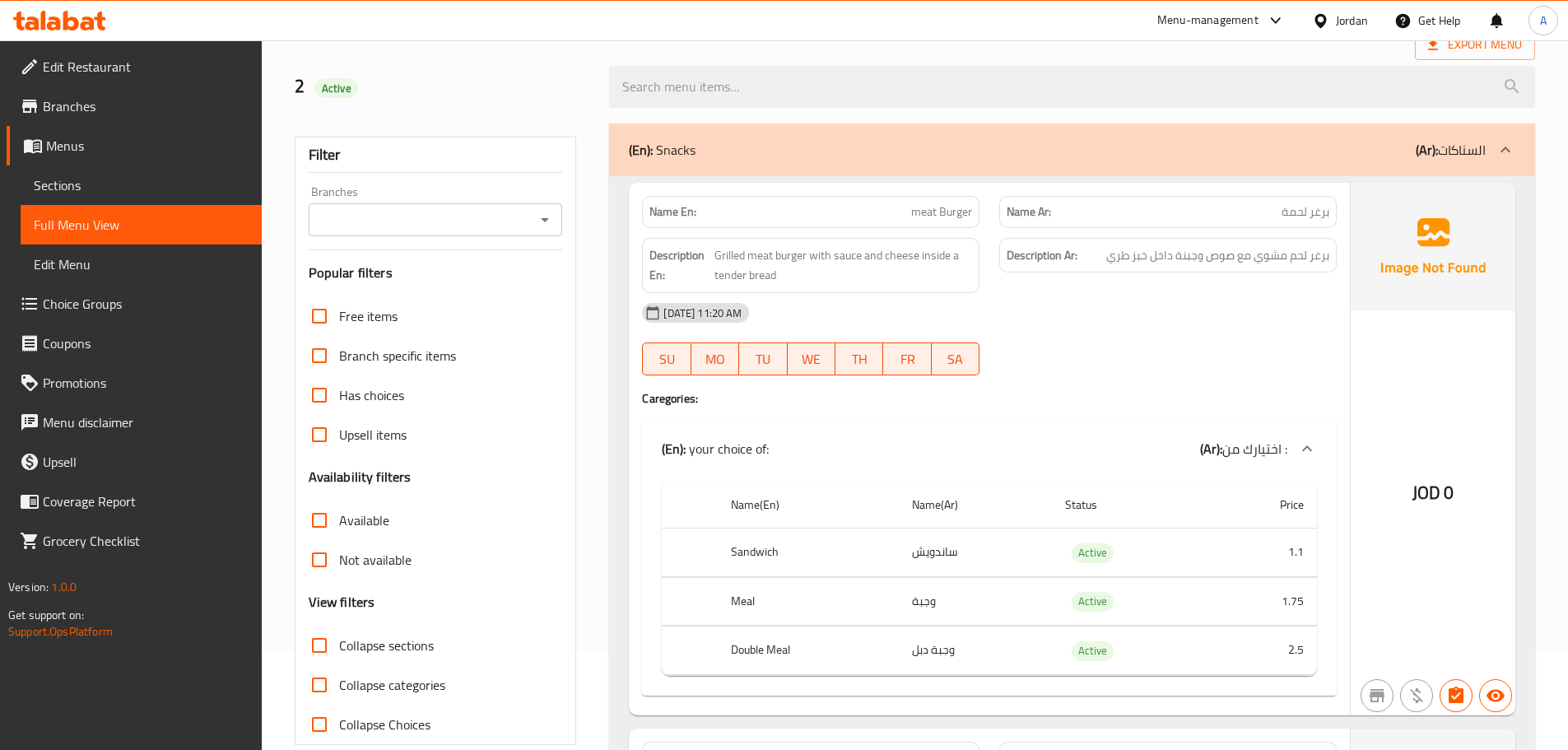
scroll to position [0, 0]
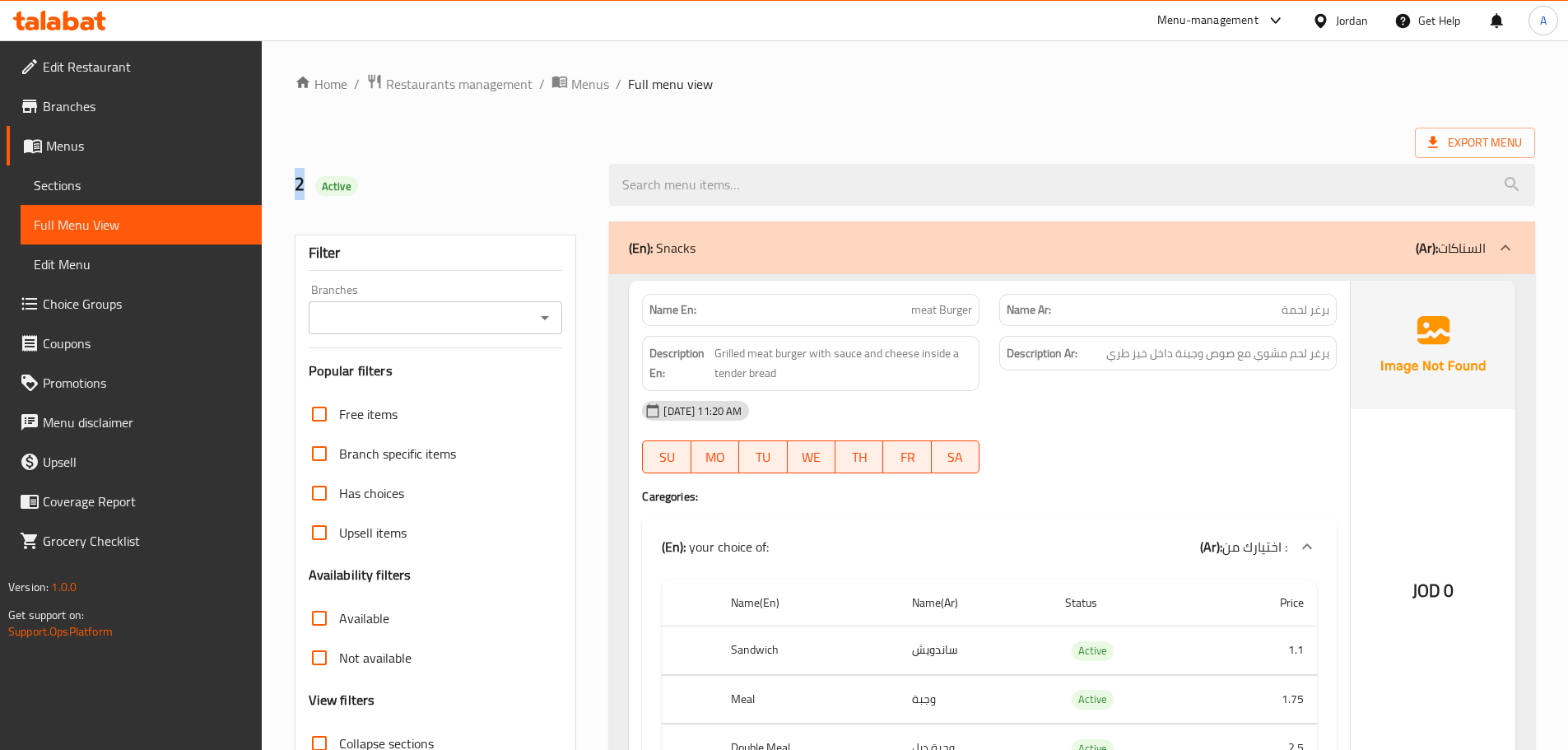
drag, startPoint x: 291, startPoint y: 186, endPoint x: 385, endPoint y: 180, distance: 94.2
click at [307, 186] on div "2 Active" at bounding box center [442, 185] width 315 height 73
click at [390, 180] on h2 "2 Active" at bounding box center [442, 184] width 296 height 25
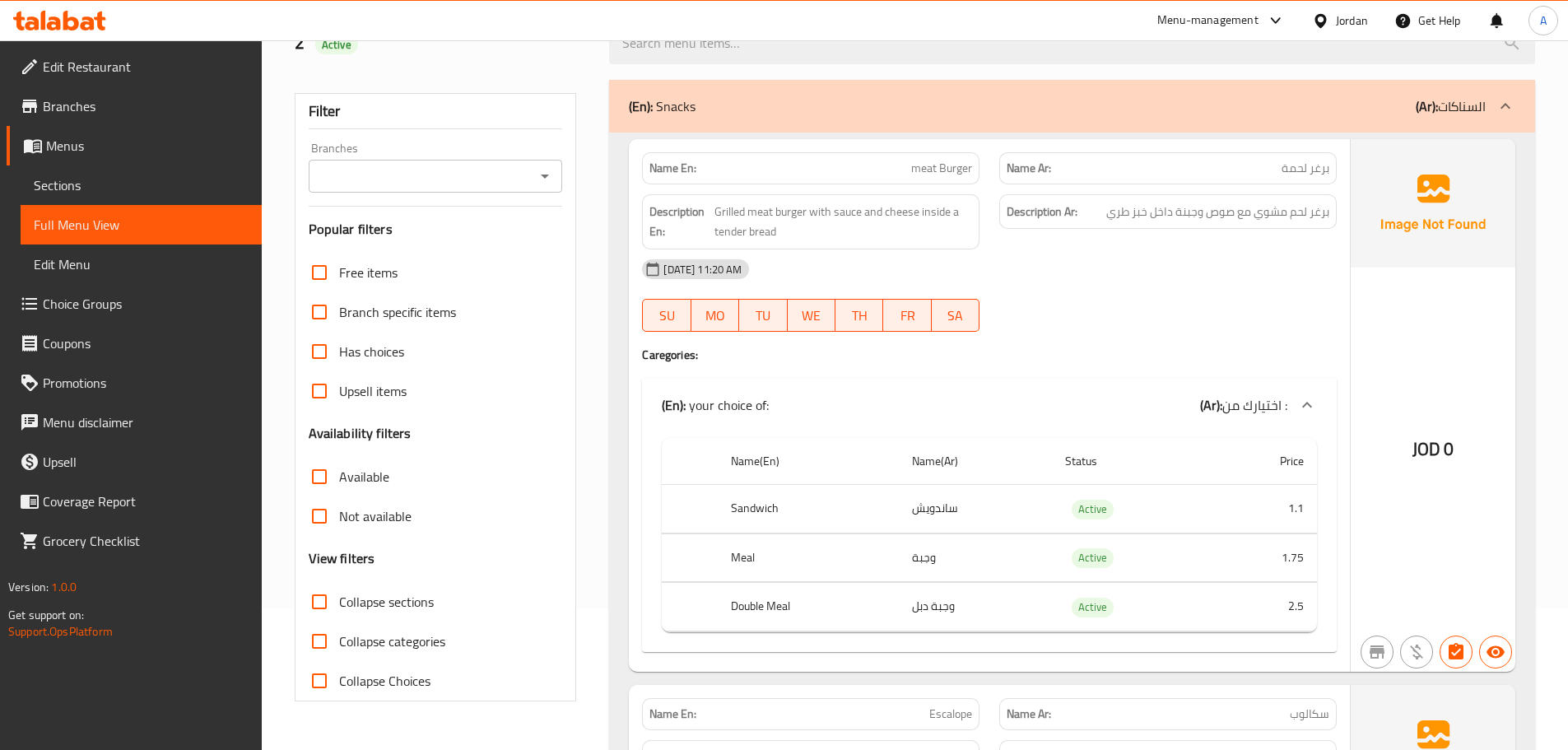
scroll to position [247, 0]
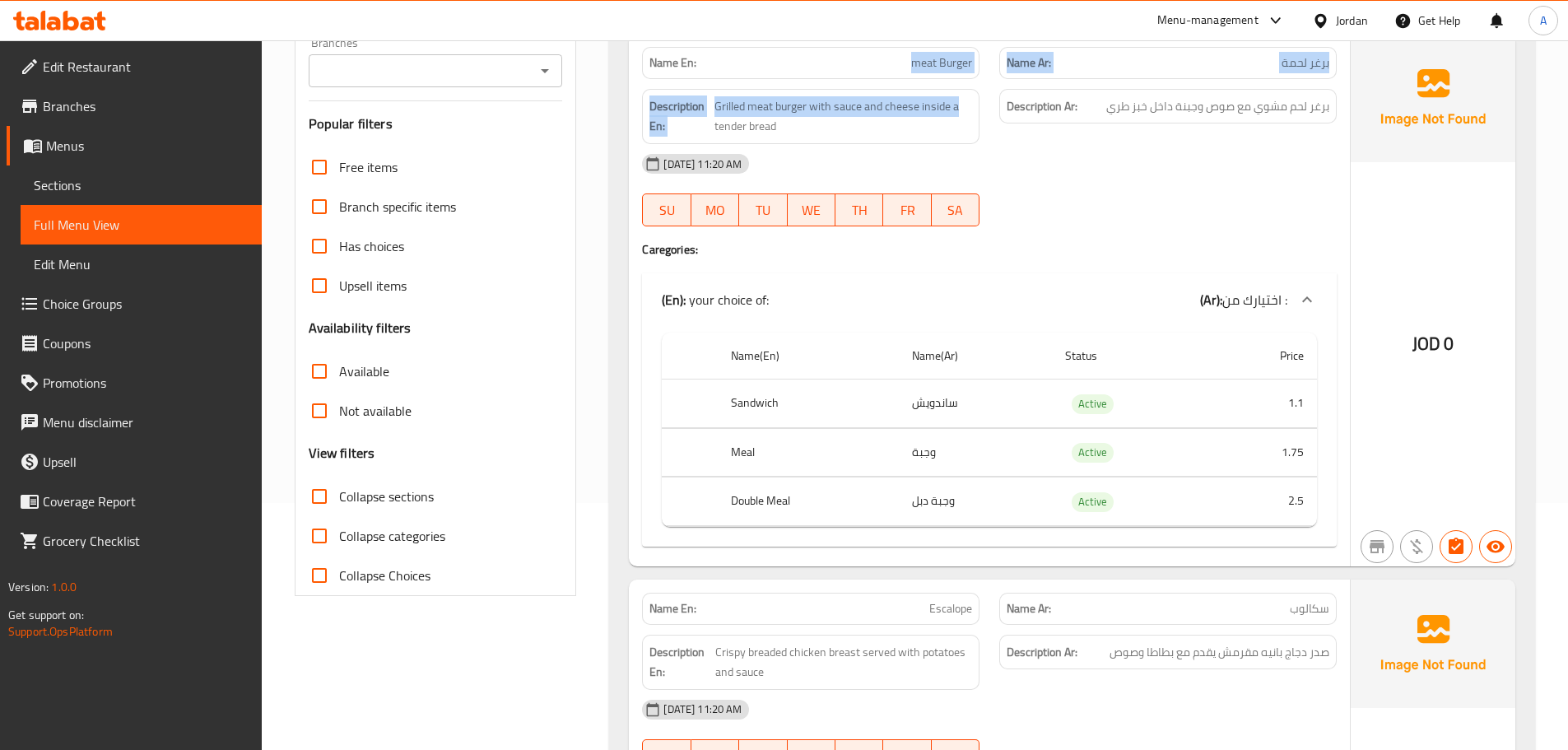
drag, startPoint x: 838, startPoint y: 71, endPoint x: 1176, endPoint y: 209, distance: 365.1
click at [1111, 154] on div "Name En: meat Burger Name Ar: برغر لحمة Description En: Grilled meat burger wit…" at bounding box center [989, 300] width 721 height 533
click at [1196, 184] on div "[DATE] 11:20 AM SU MO TU WE TH FR SA" at bounding box center [989, 190] width 715 height 92
